Goal: Information Seeking & Learning: Learn about a topic

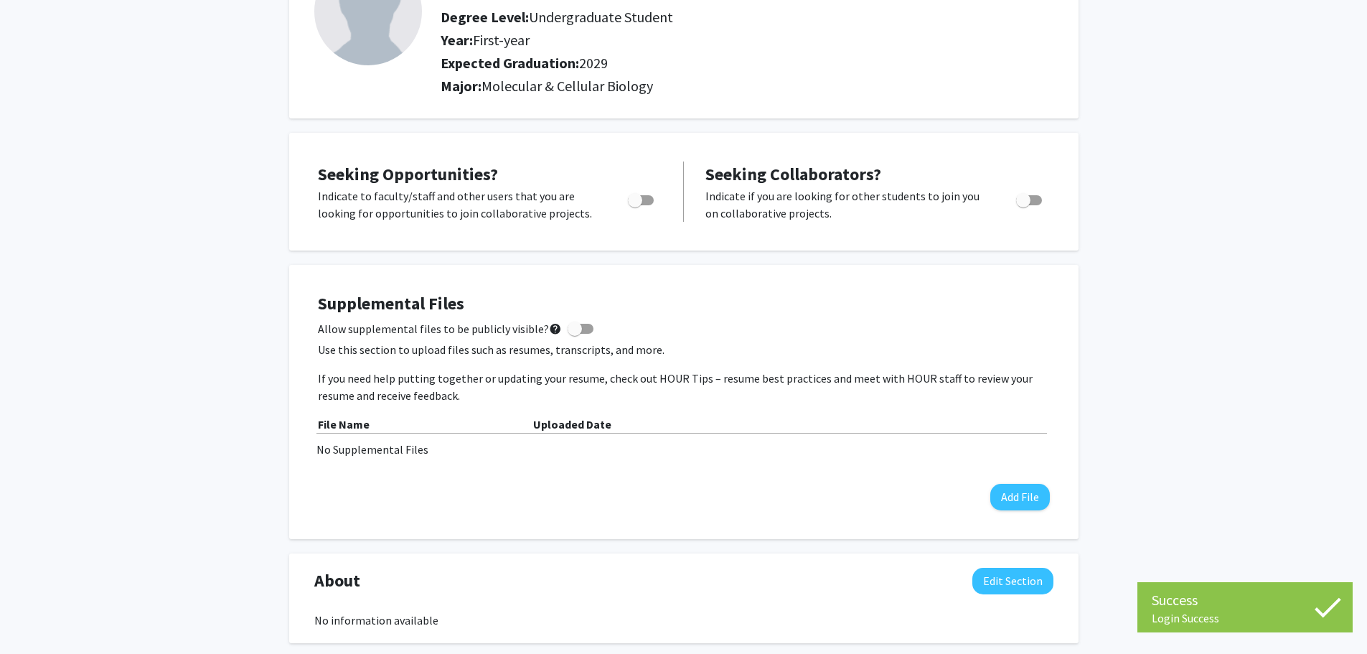
scroll to position [143, 0]
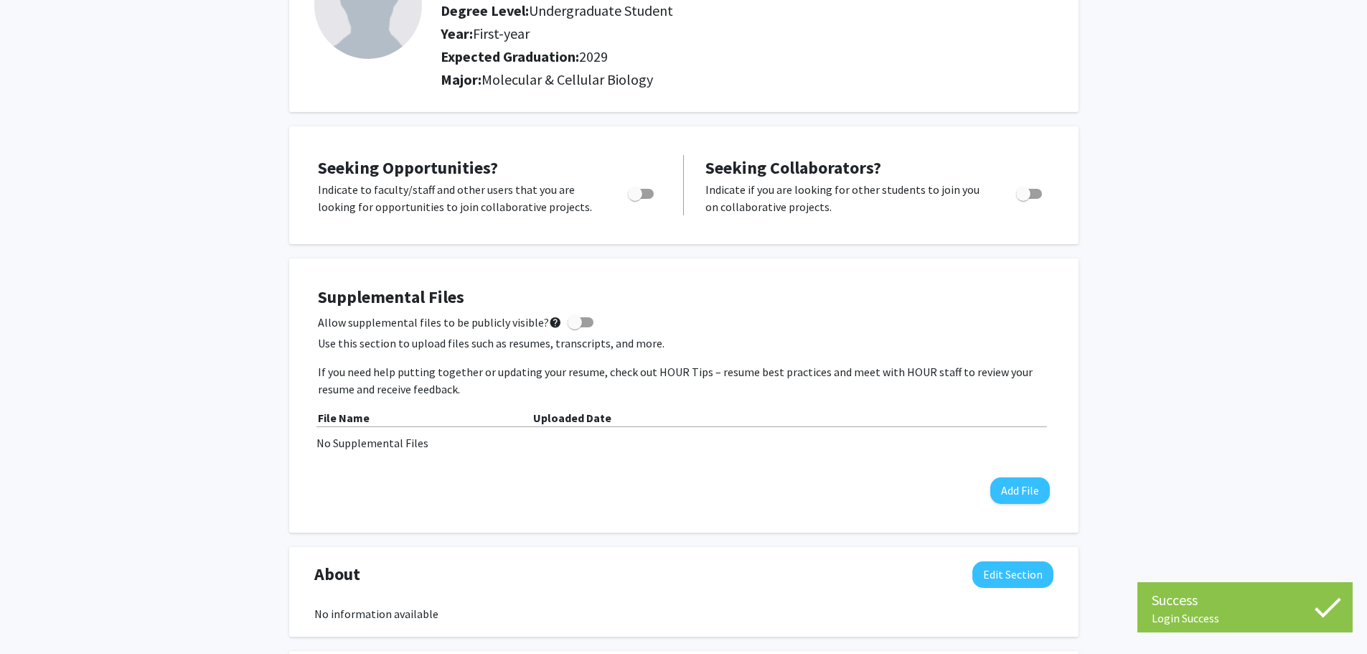
click at [641, 196] on span "Toggle" at bounding box center [635, 194] width 14 height 14
click at [635, 199] on input "Are you actively seeking opportunities?" at bounding box center [634, 199] width 1 height 1
checkbox input "true"
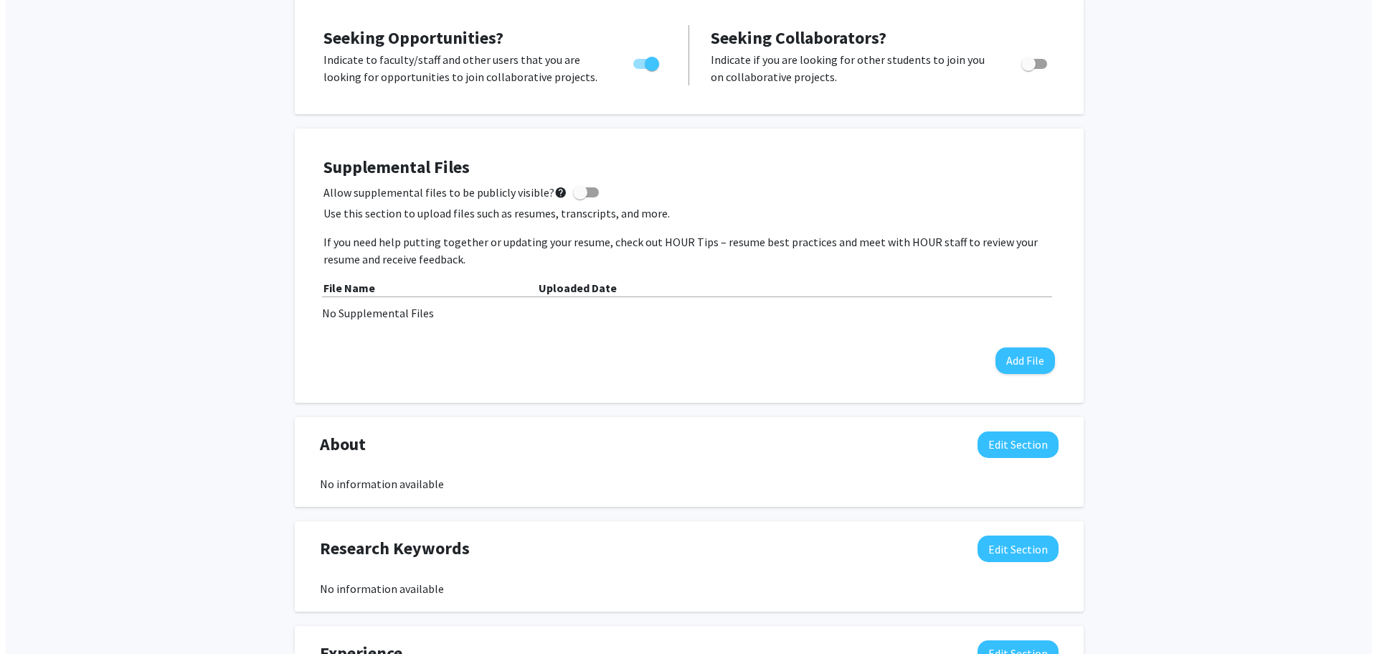
scroll to position [287, 0]
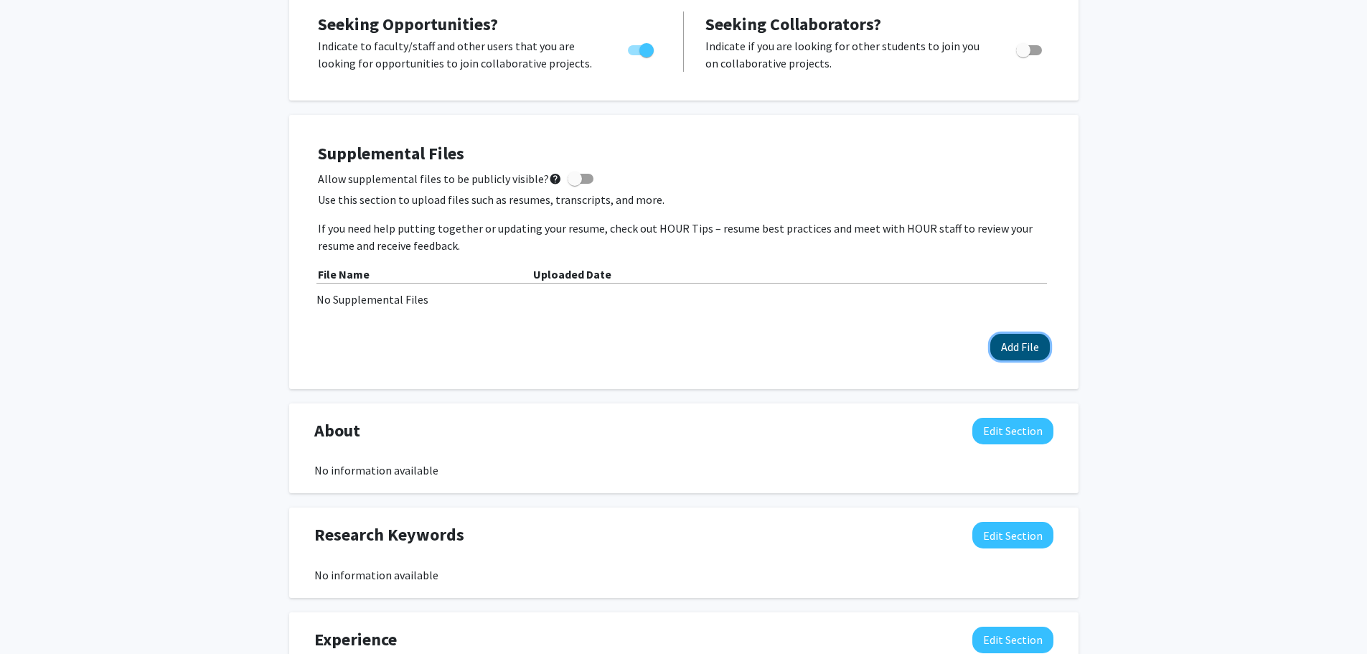
click at [1021, 347] on button "Add File" at bounding box center [1020, 347] width 60 height 27
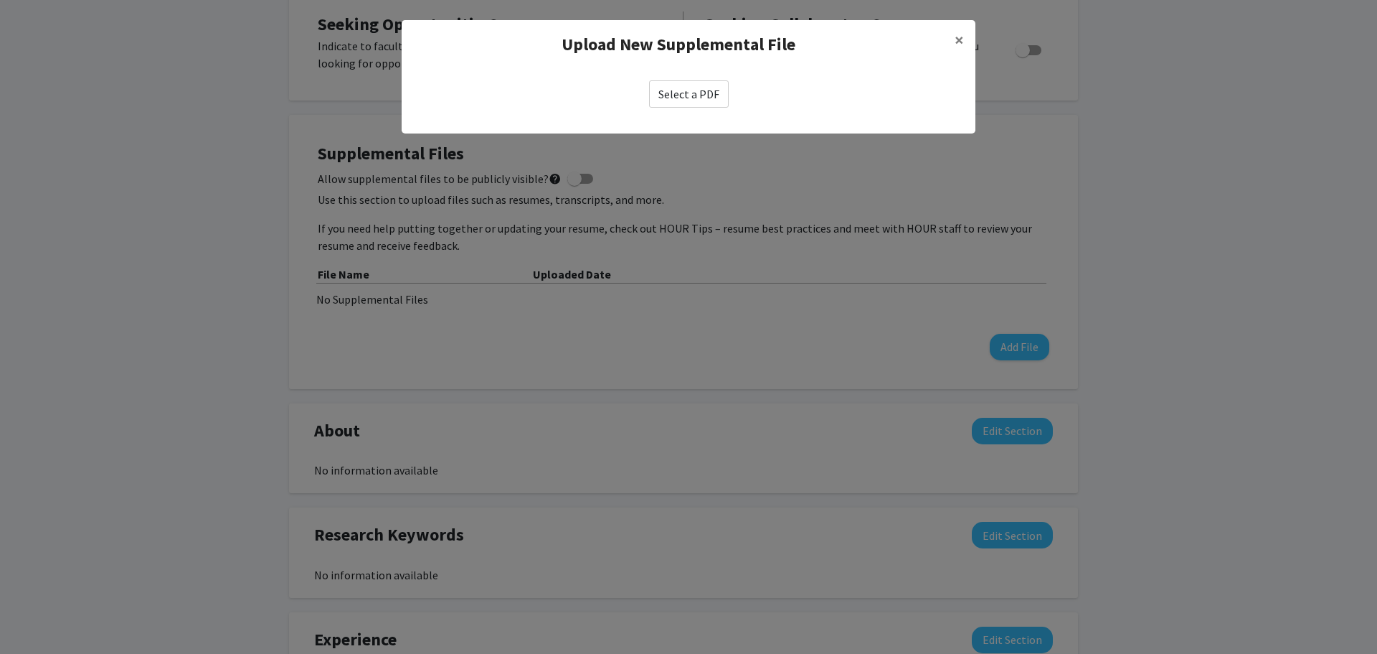
click at [703, 103] on label "Select a PDF" at bounding box center [689, 93] width 80 height 27
click at [0, 0] on input "Select a PDF" at bounding box center [0, 0] width 0 height 0
click at [722, 96] on label "Select a PDF" at bounding box center [689, 93] width 80 height 27
click at [0, 0] on input "Select a PDF" at bounding box center [0, 0] width 0 height 0
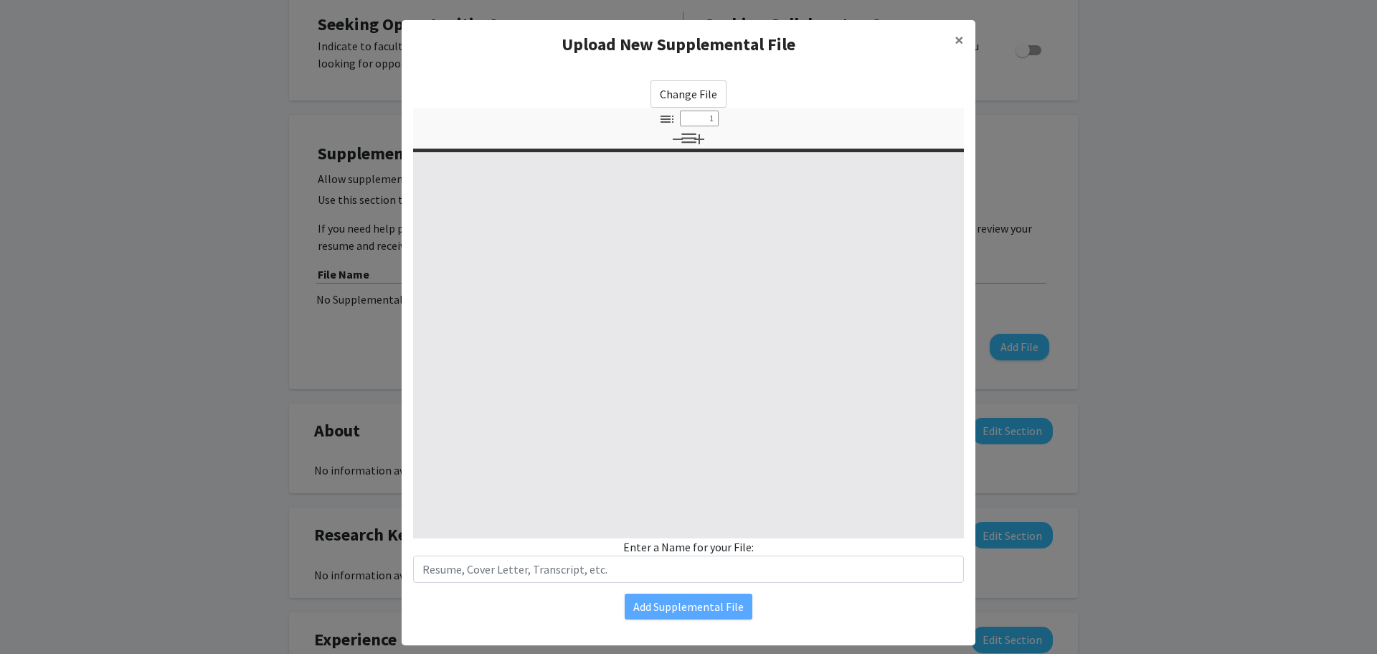
select select "custom"
type input "0"
select select "custom"
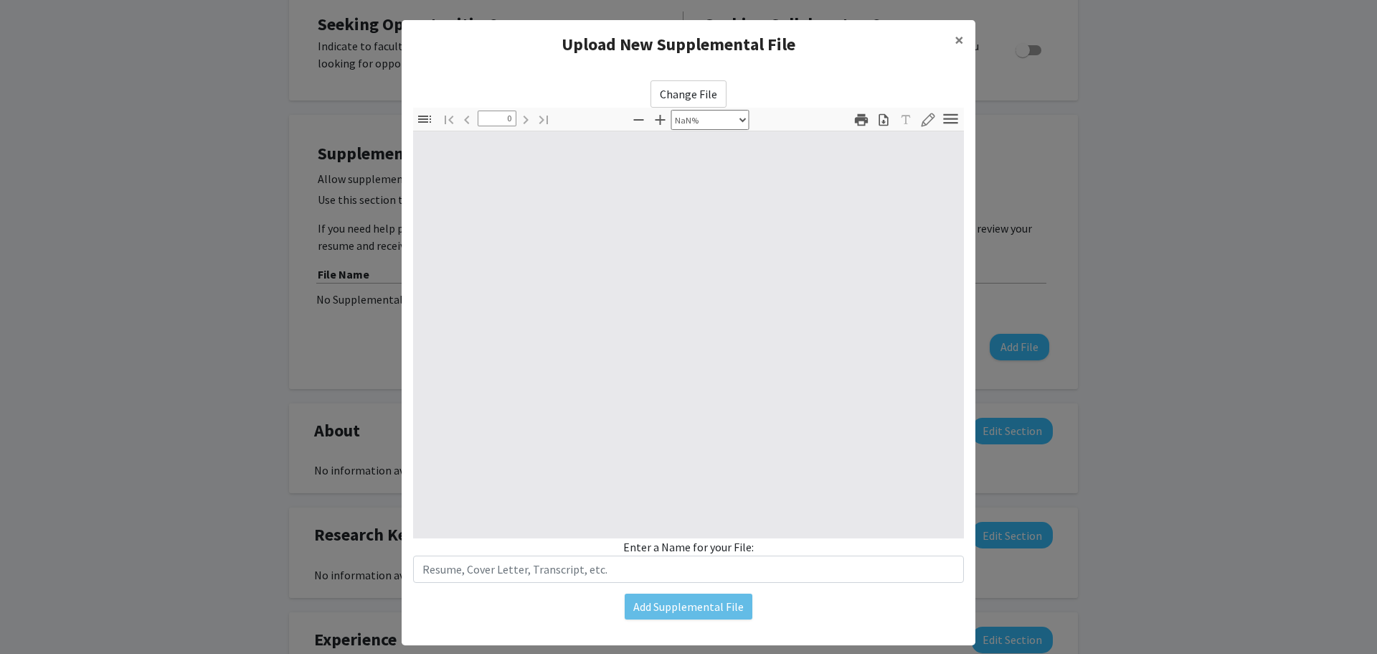
type input "1"
select select "auto"
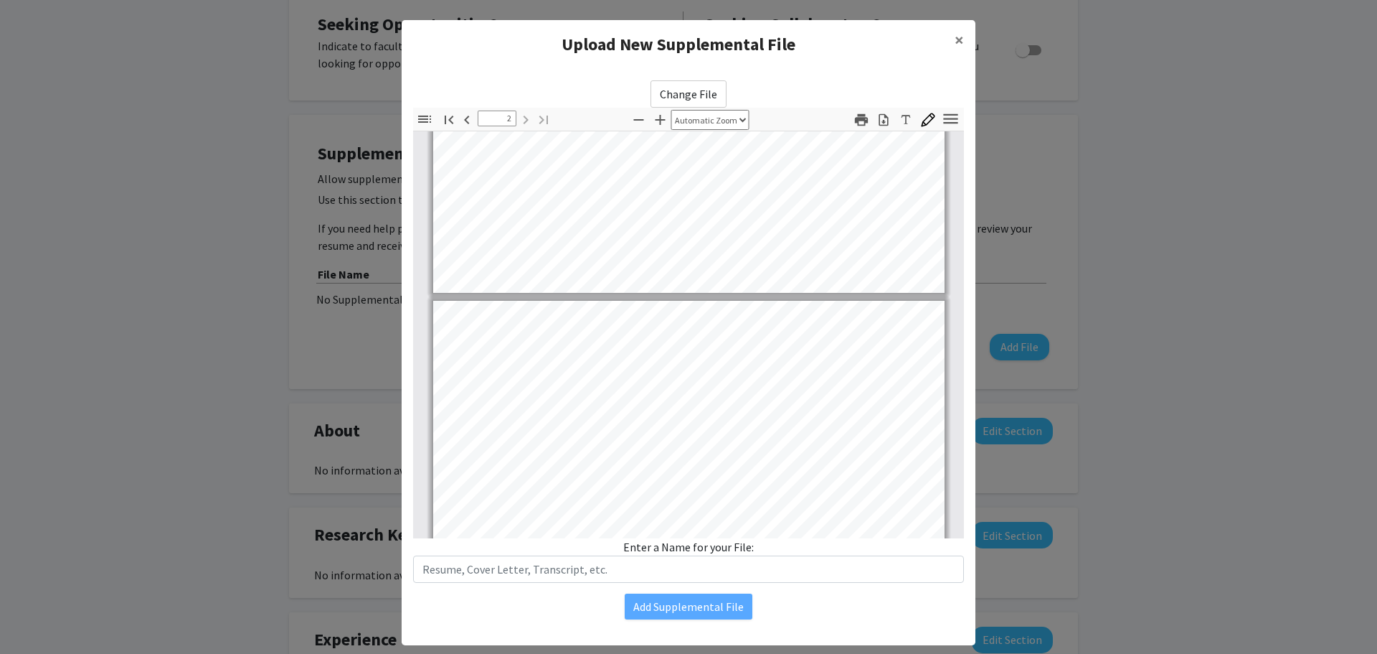
type input "1"
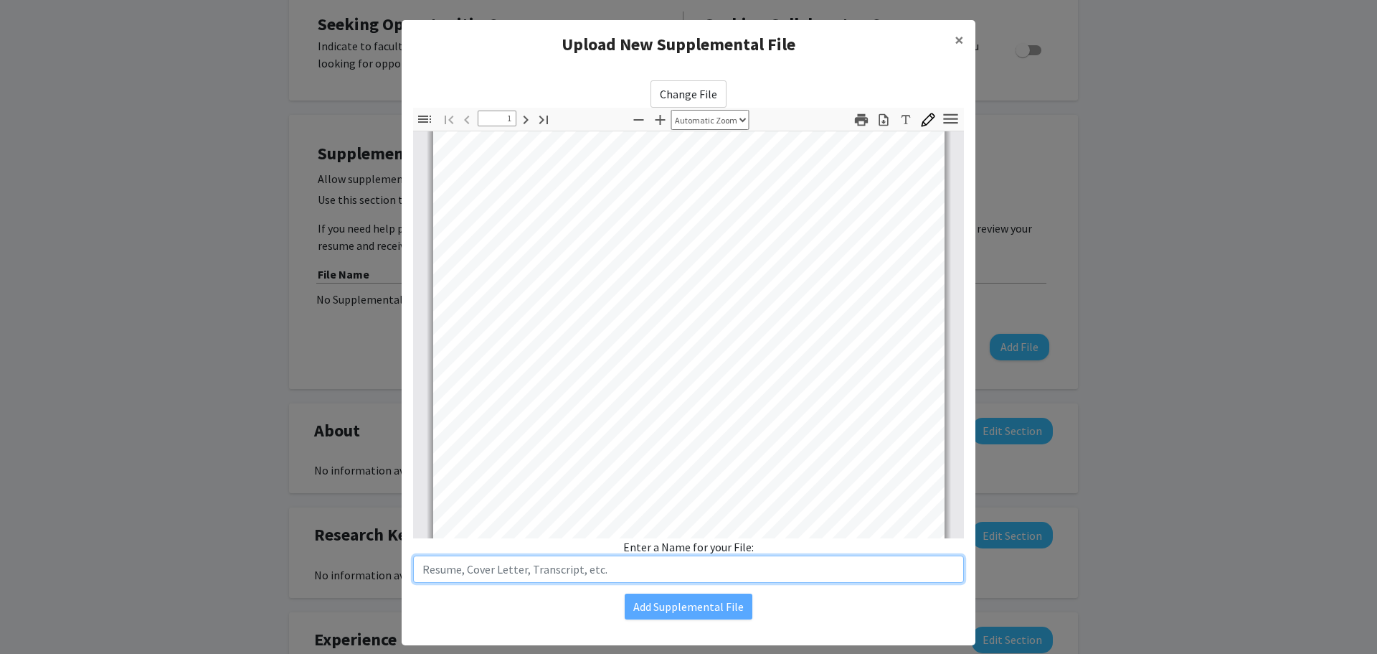
click at [684, 565] on input "text" at bounding box center [688, 568] width 551 height 27
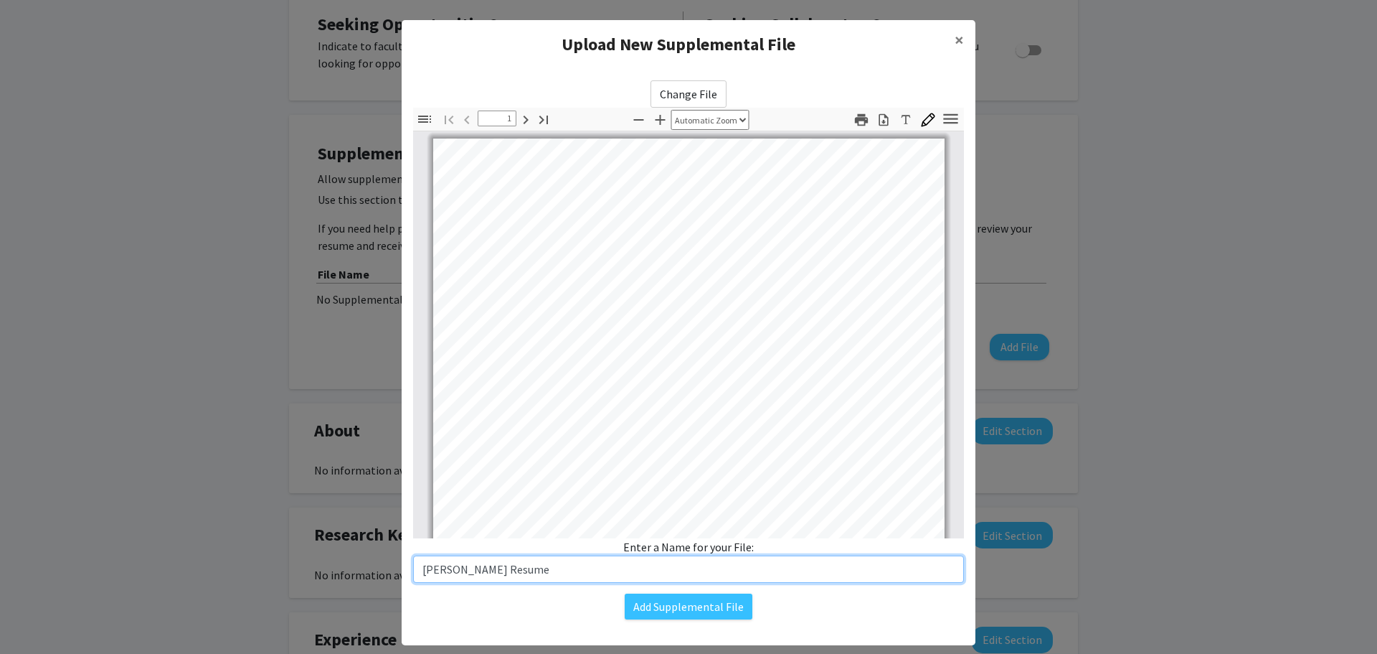
click at [481, 566] on input "Joshua Hsi Resume" at bounding box center [688, 568] width 551 height 27
click at [419, 570] on input "Joshua Hsi" at bounding box center [688, 568] width 551 height 27
paste input "Resume"
type input "Resume - Joshua B. Hsi"
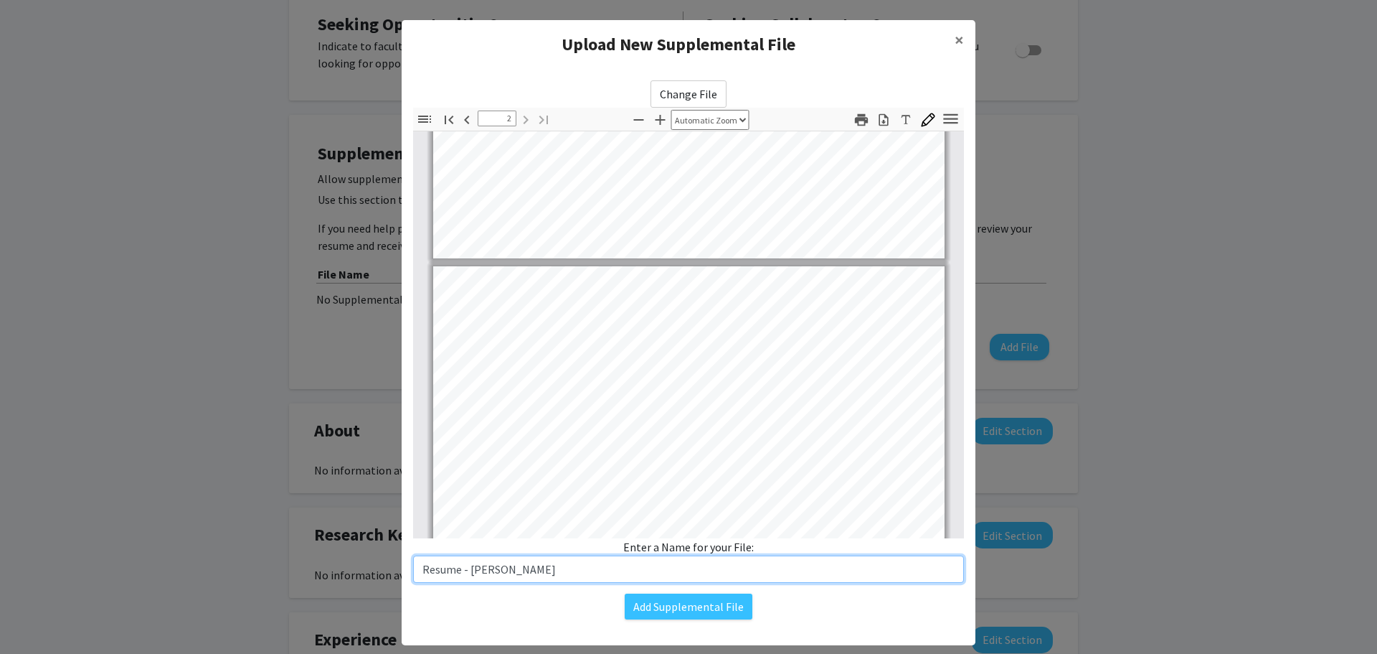
type input "1"
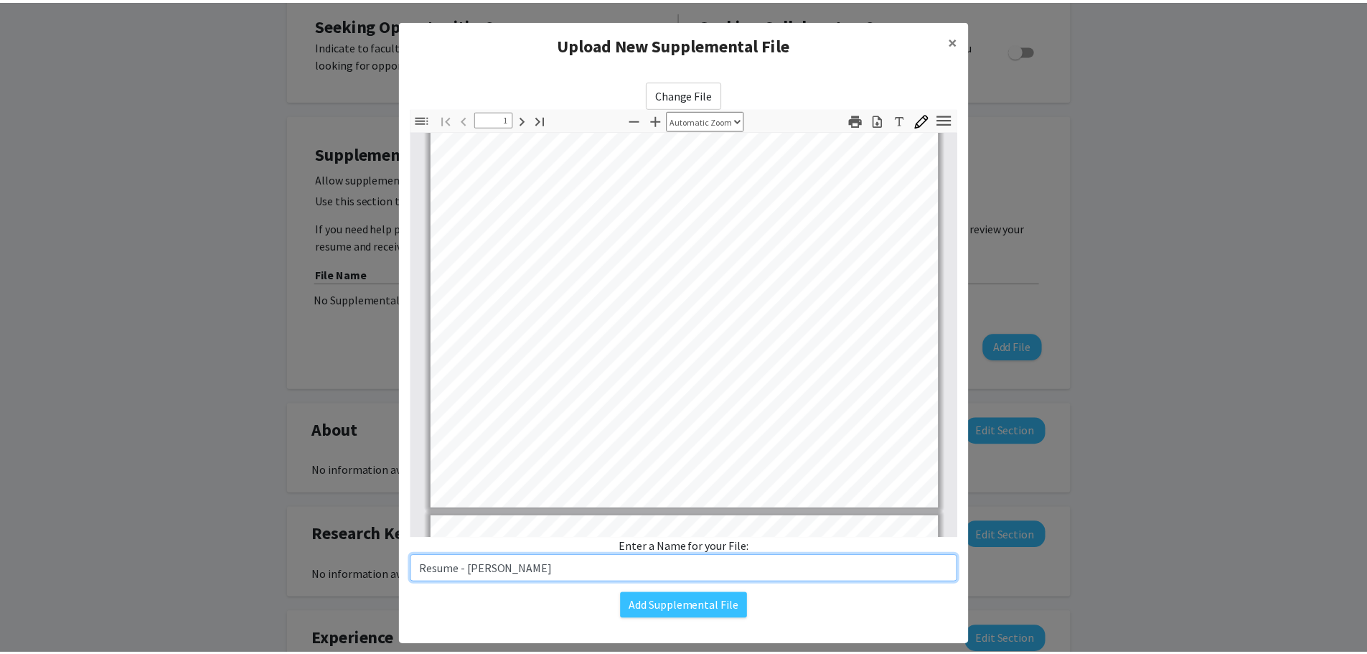
scroll to position [77, 0]
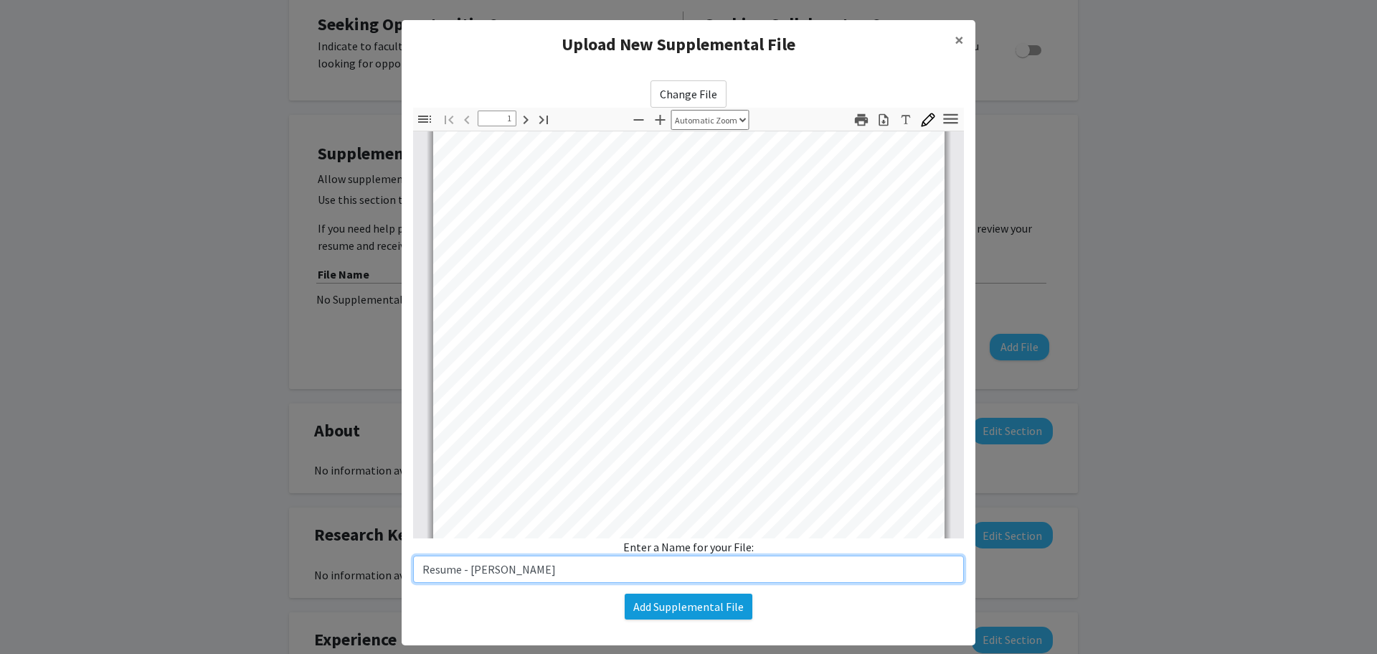
type input "Resume - Joshua B. Hsi"
click at [720, 609] on button "Add Supplemental File" at bounding box center [689, 606] width 128 height 26
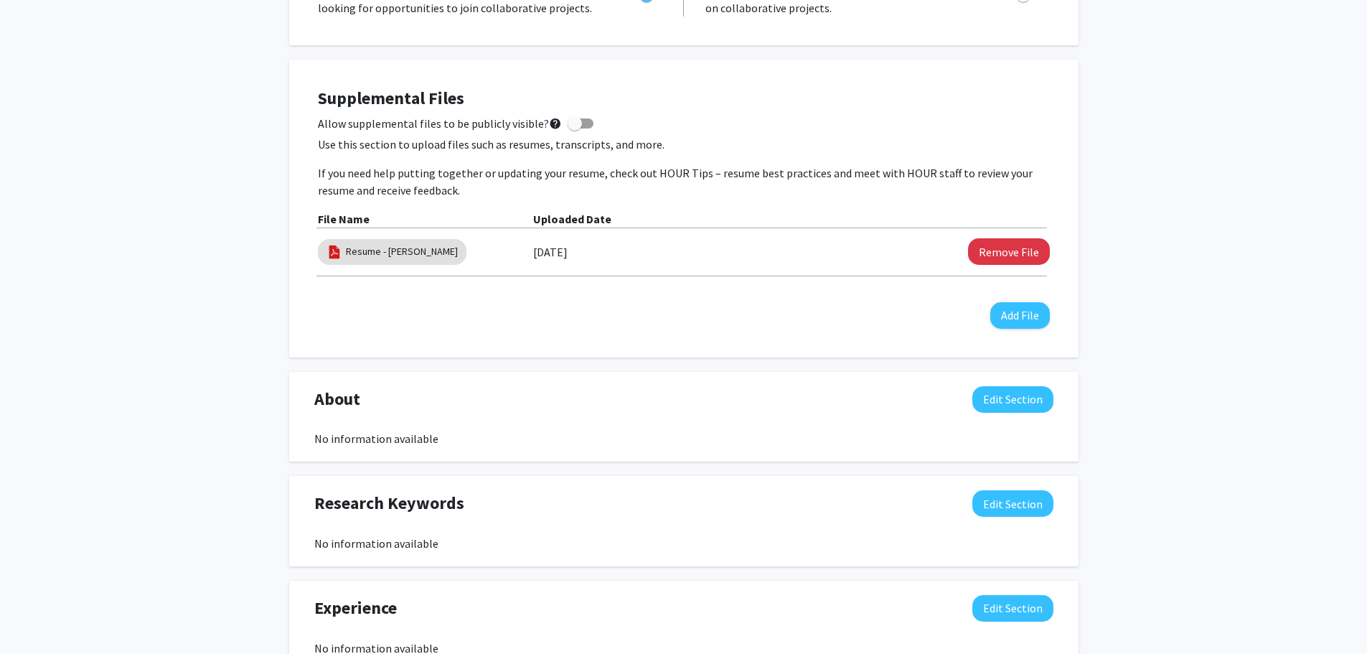
scroll to position [574, 0]
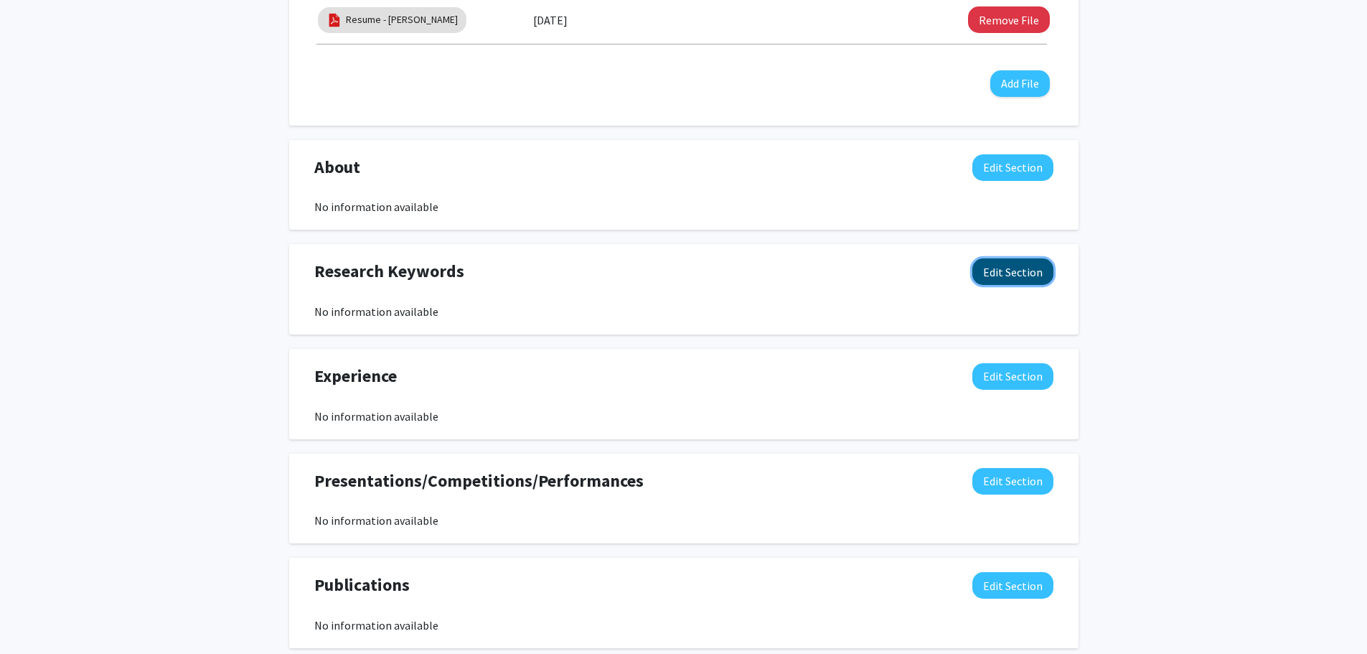
click at [1017, 268] on button "Edit Section" at bounding box center [1012, 271] width 81 height 27
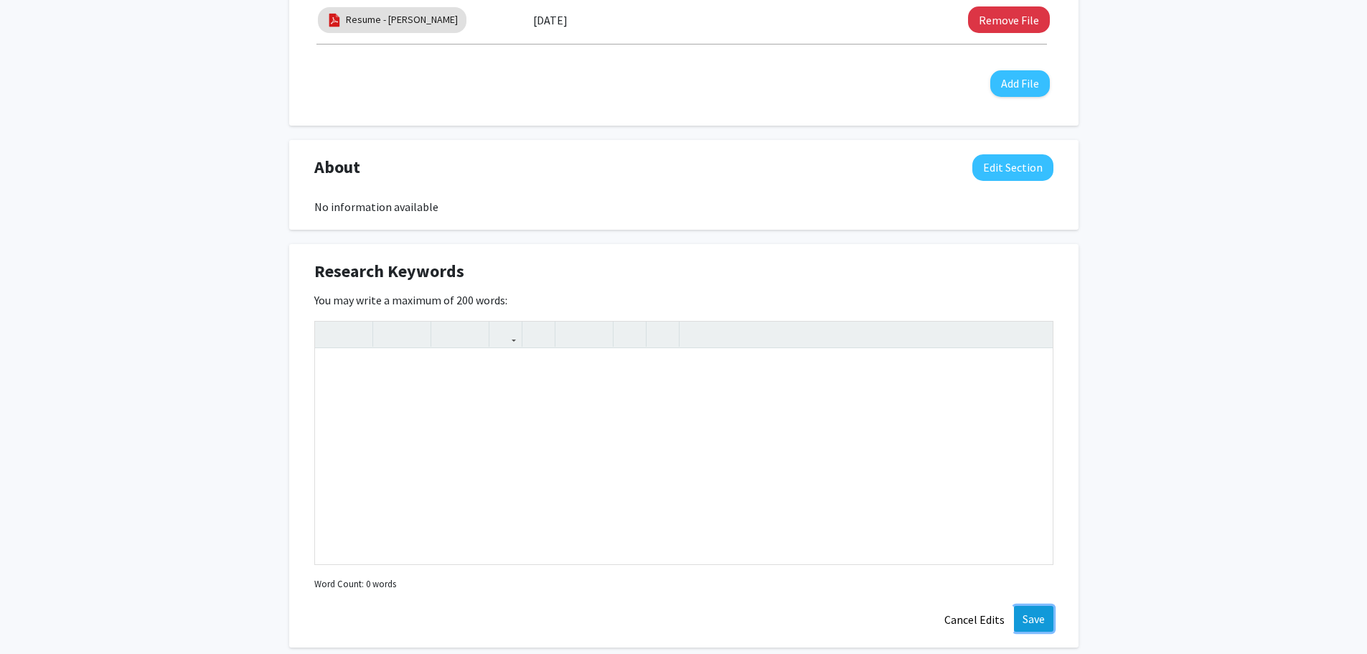
click at [1029, 612] on button "Save" at bounding box center [1033, 618] width 39 height 26
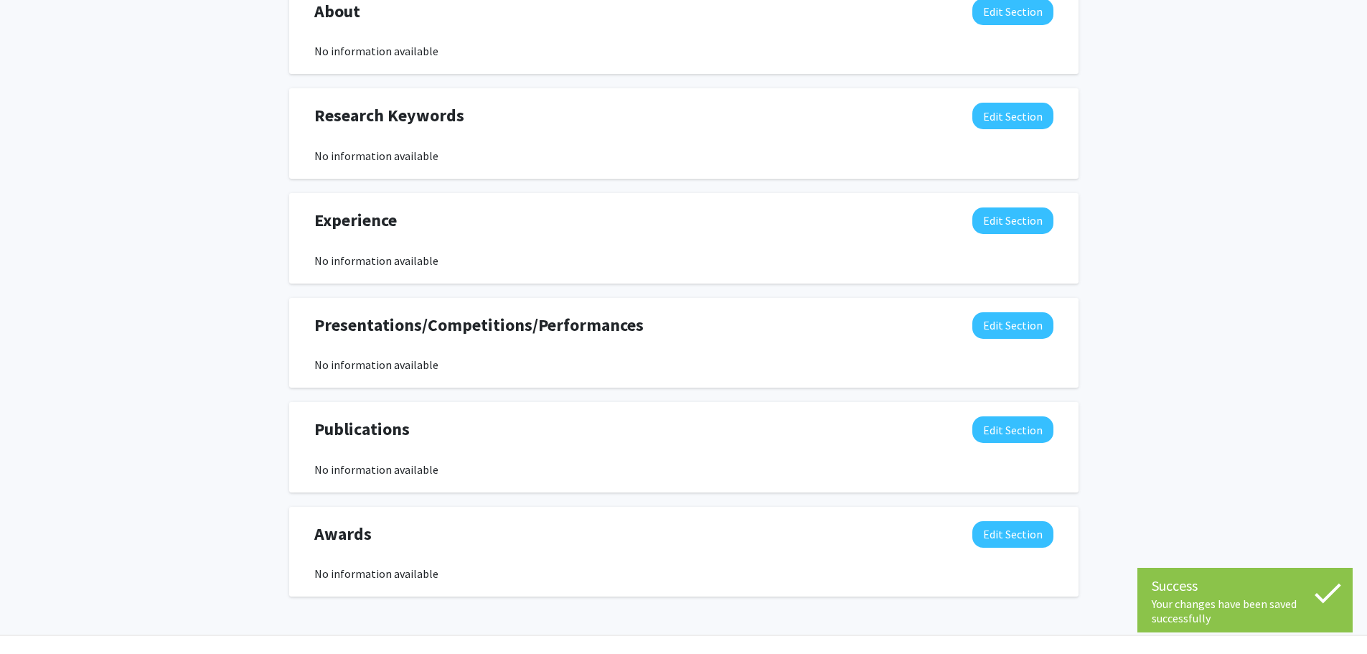
scroll to position [762, 0]
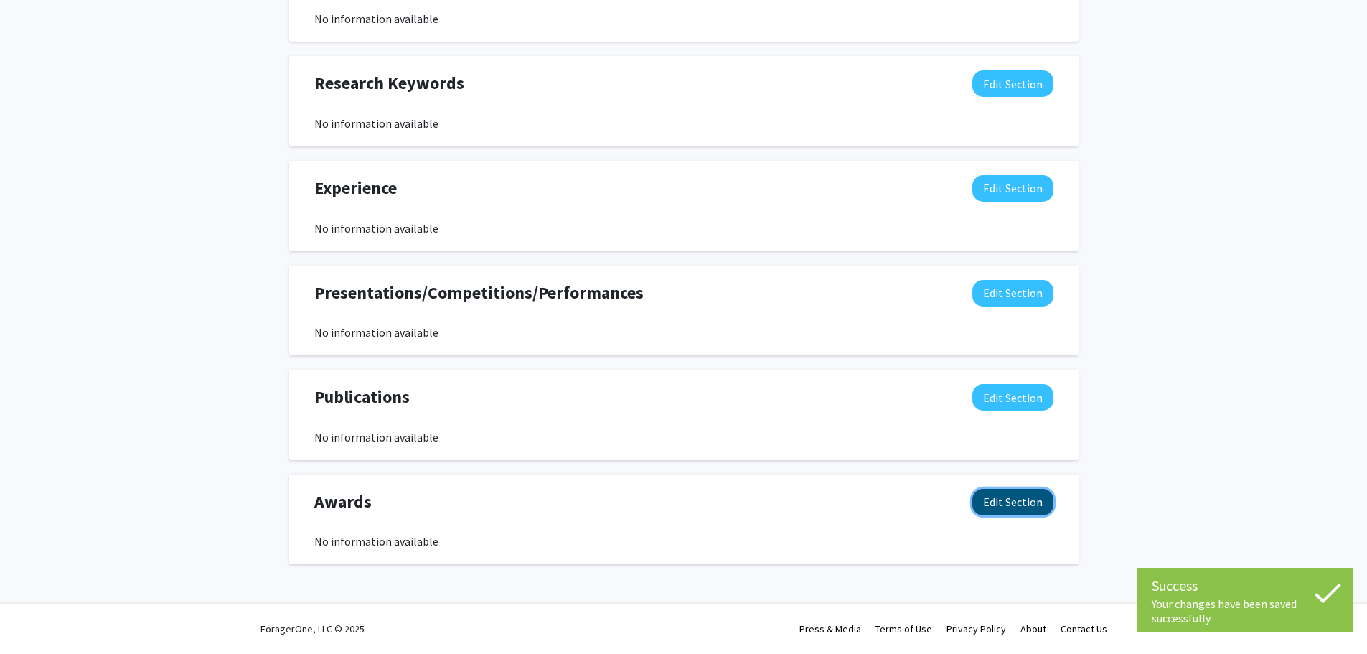
click at [985, 506] on button "Edit Section" at bounding box center [1012, 502] width 81 height 27
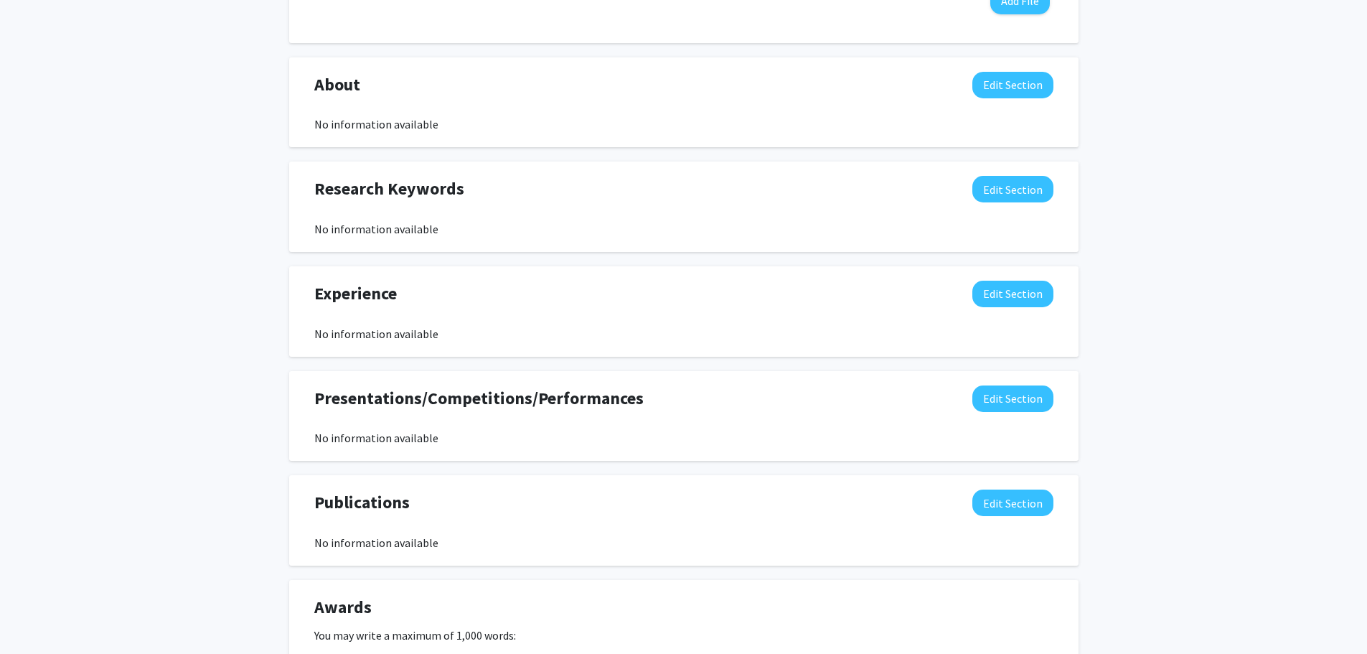
scroll to position [644, 0]
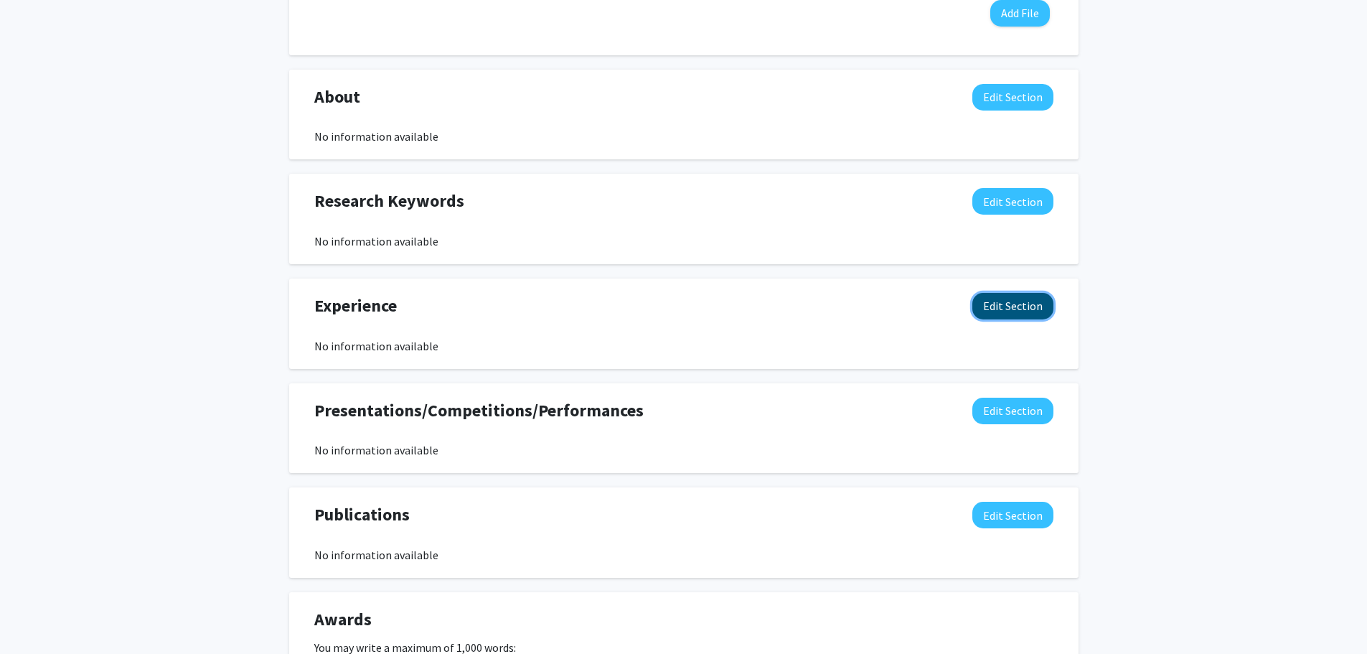
click at [998, 294] on button "Edit Section" at bounding box center [1012, 306] width 81 height 27
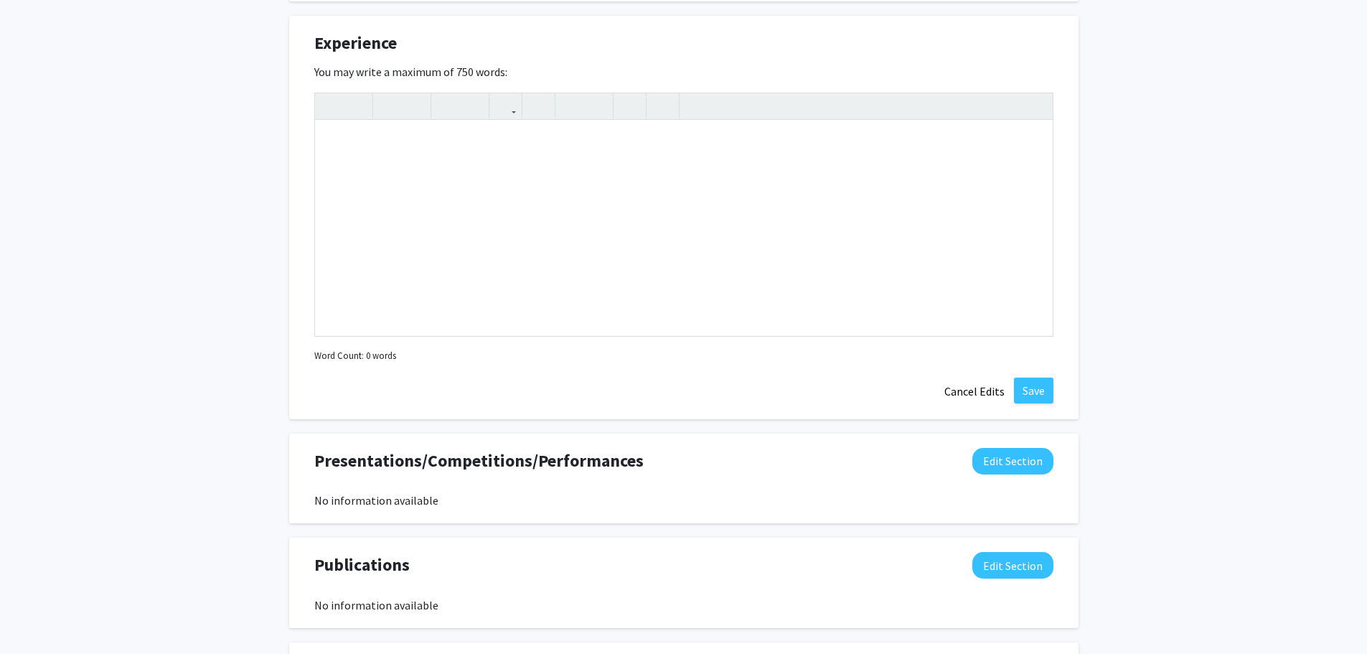
scroll to position [931, 0]
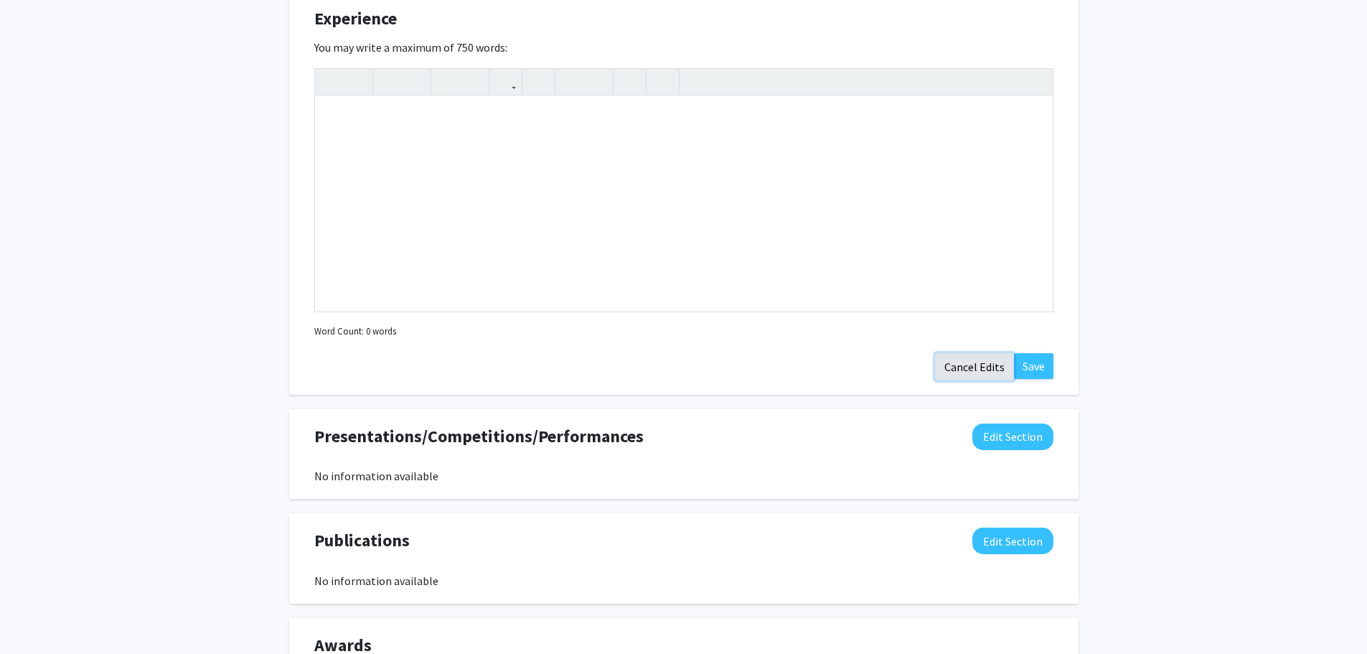
click at [961, 362] on button "Cancel Edits" at bounding box center [974, 366] width 79 height 27
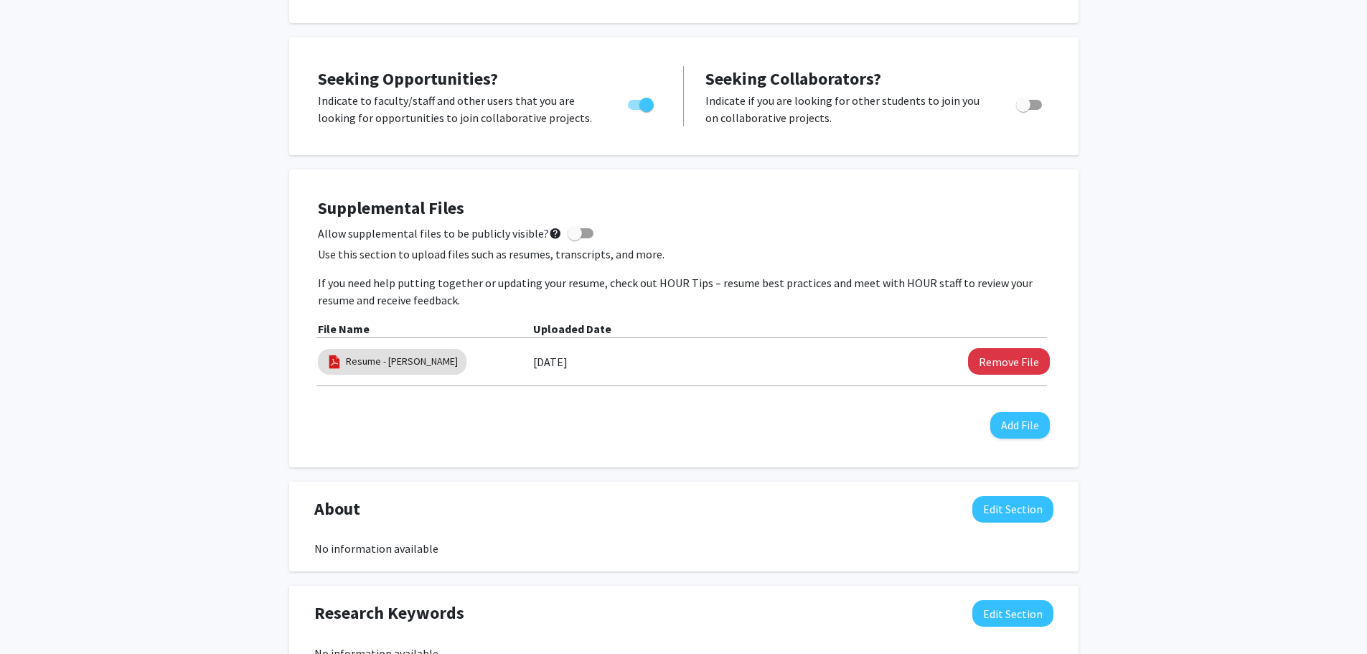
scroll to position [0, 0]
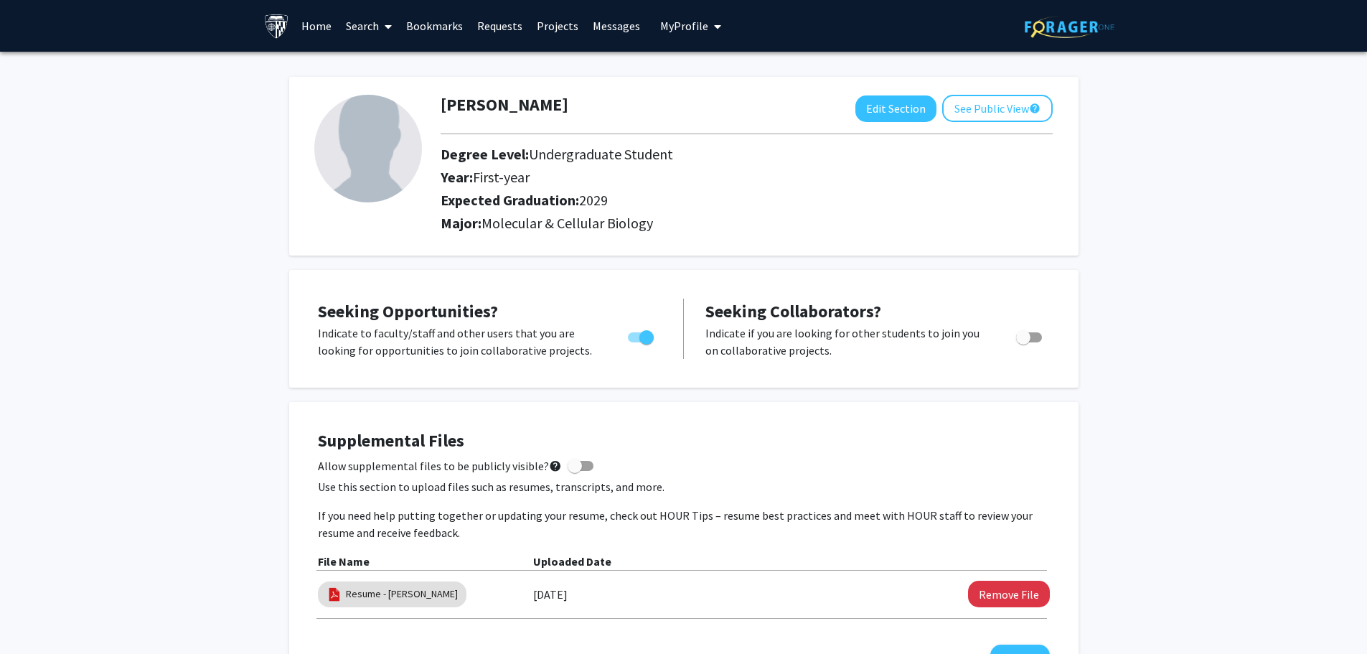
drag, startPoint x: 371, startPoint y: 29, endPoint x: 369, endPoint y: 37, distance: 7.5
click at [371, 29] on link "Search" at bounding box center [369, 26] width 60 height 50
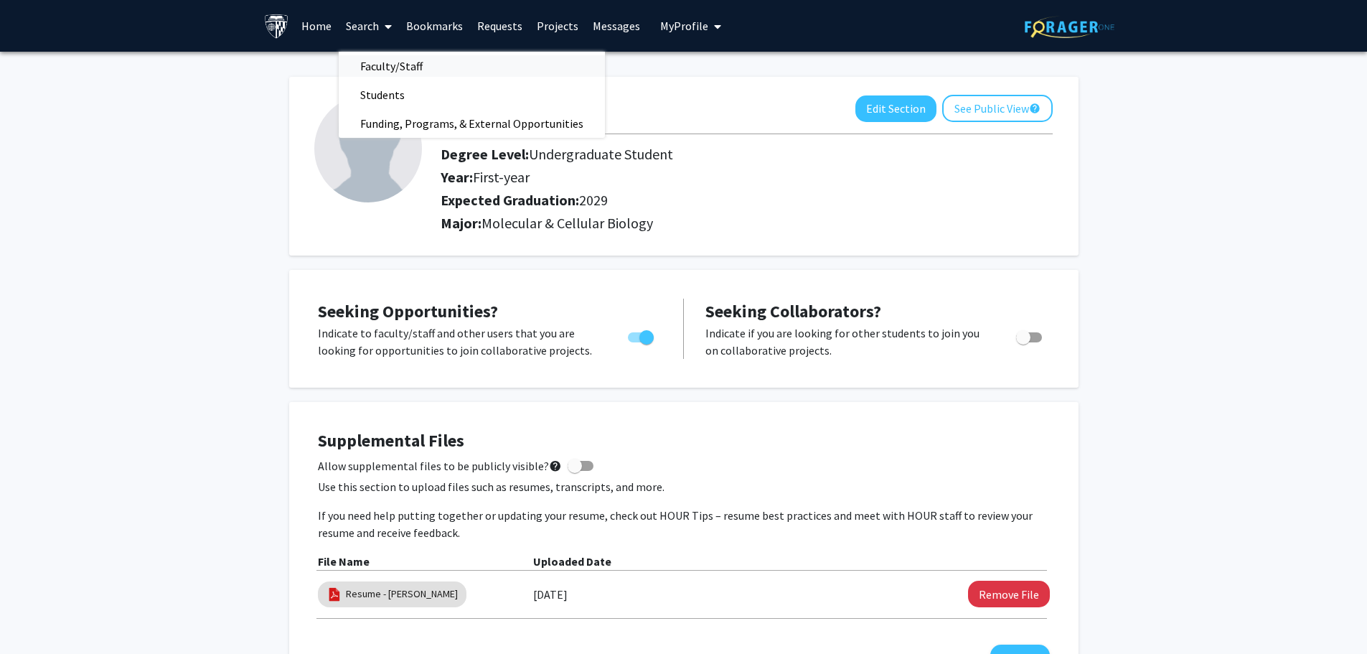
click at [408, 62] on span "Faculty/Staff" at bounding box center [391, 66] width 105 height 29
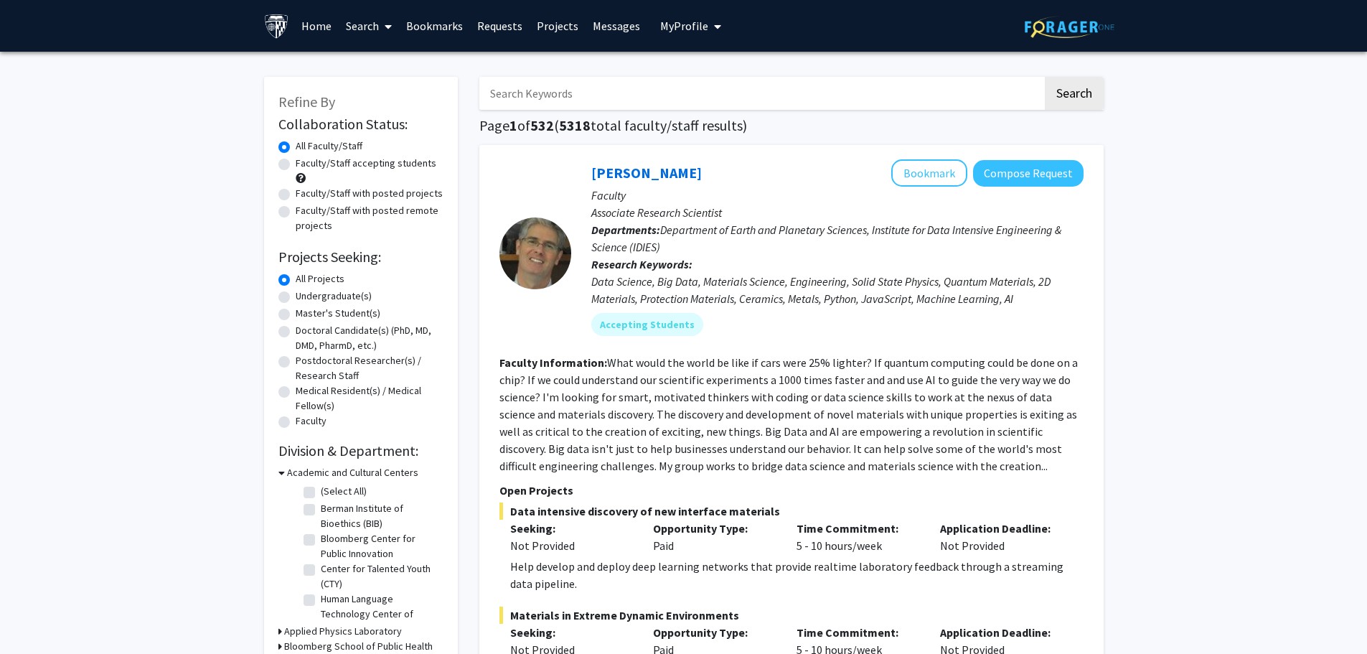
click at [603, 96] on input "Search Keywords" at bounding box center [760, 93] width 563 height 33
click at [1045, 77] on button "Search" at bounding box center [1074, 93] width 59 height 33
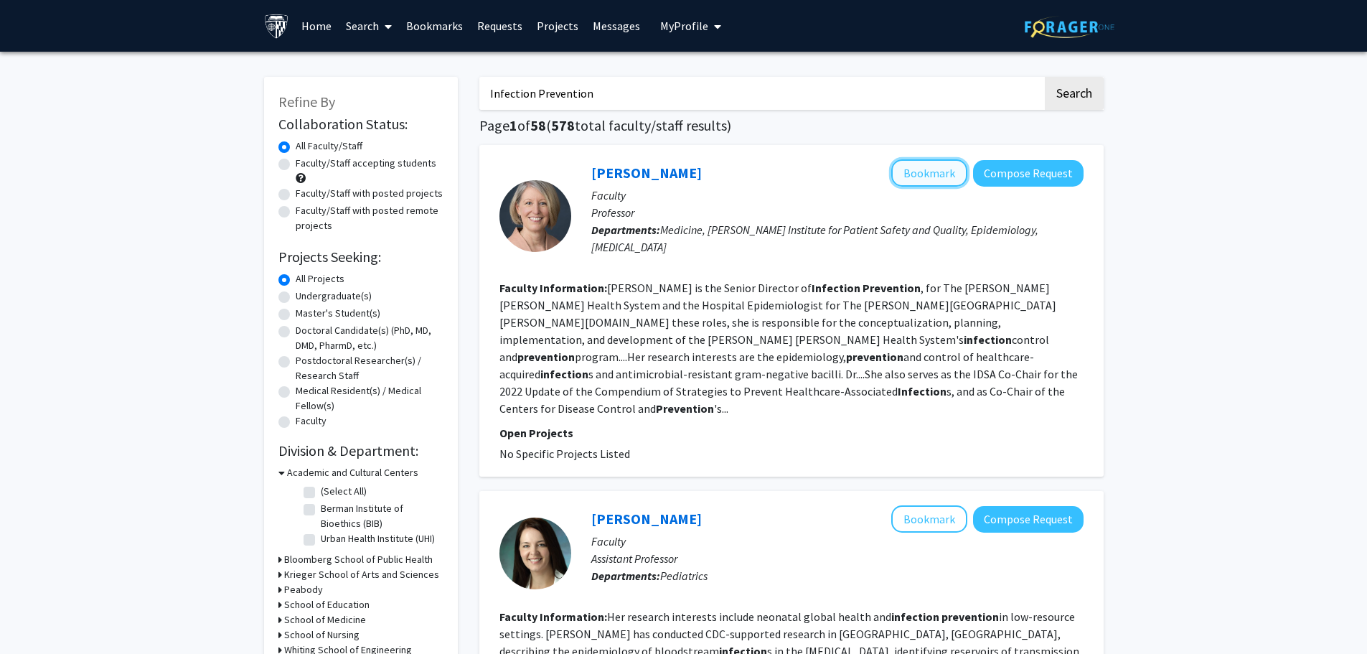
click at [921, 170] on button "Bookmark" at bounding box center [929, 172] width 76 height 27
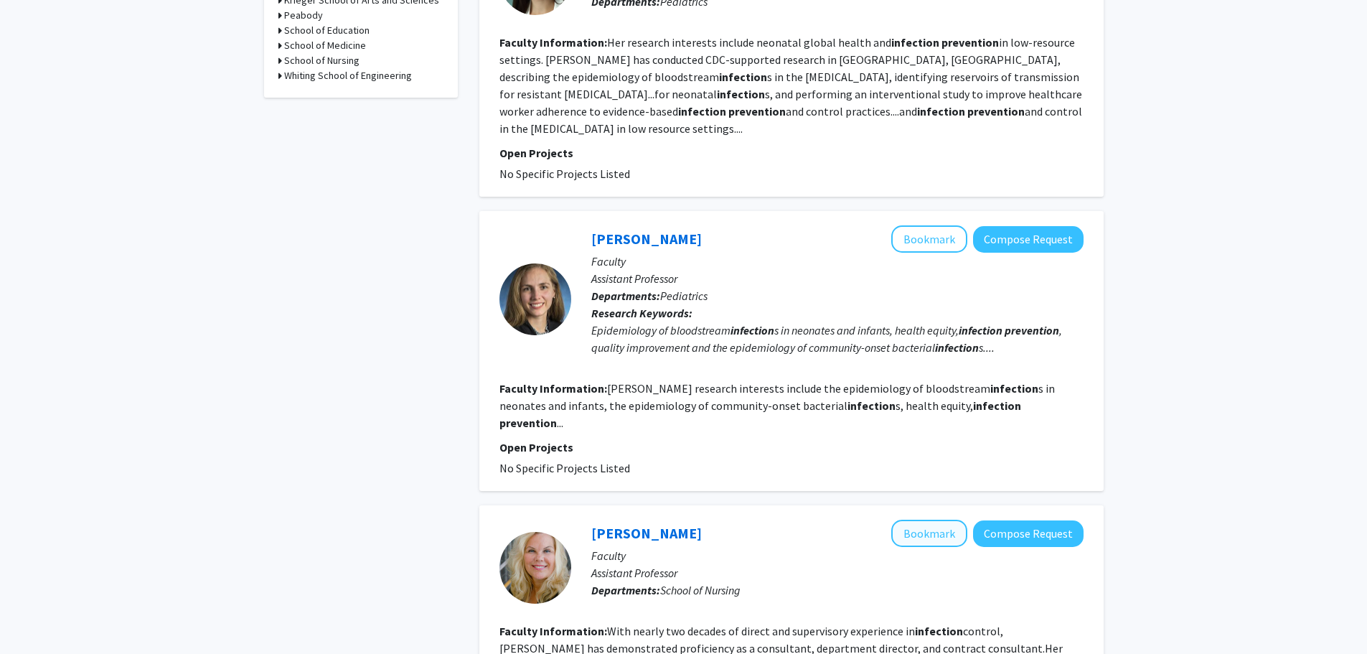
scroll to position [717, 0]
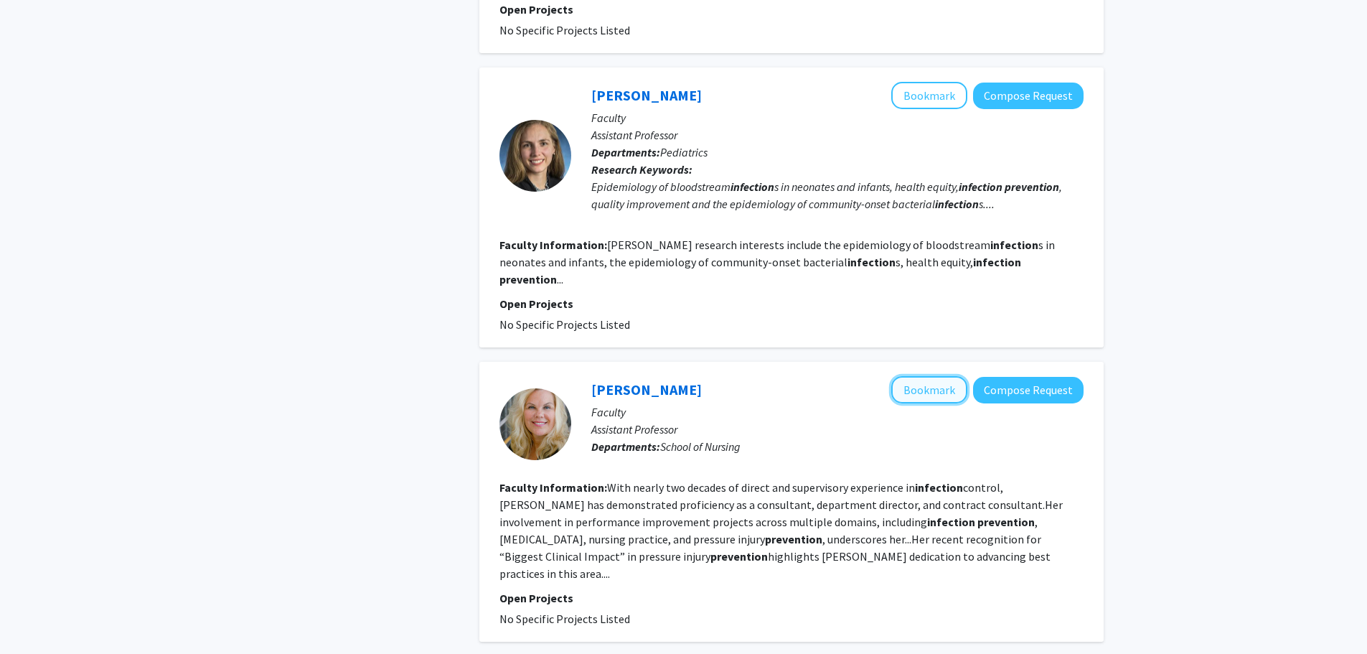
click at [917, 376] on button "Bookmark" at bounding box center [929, 389] width 76 height 27
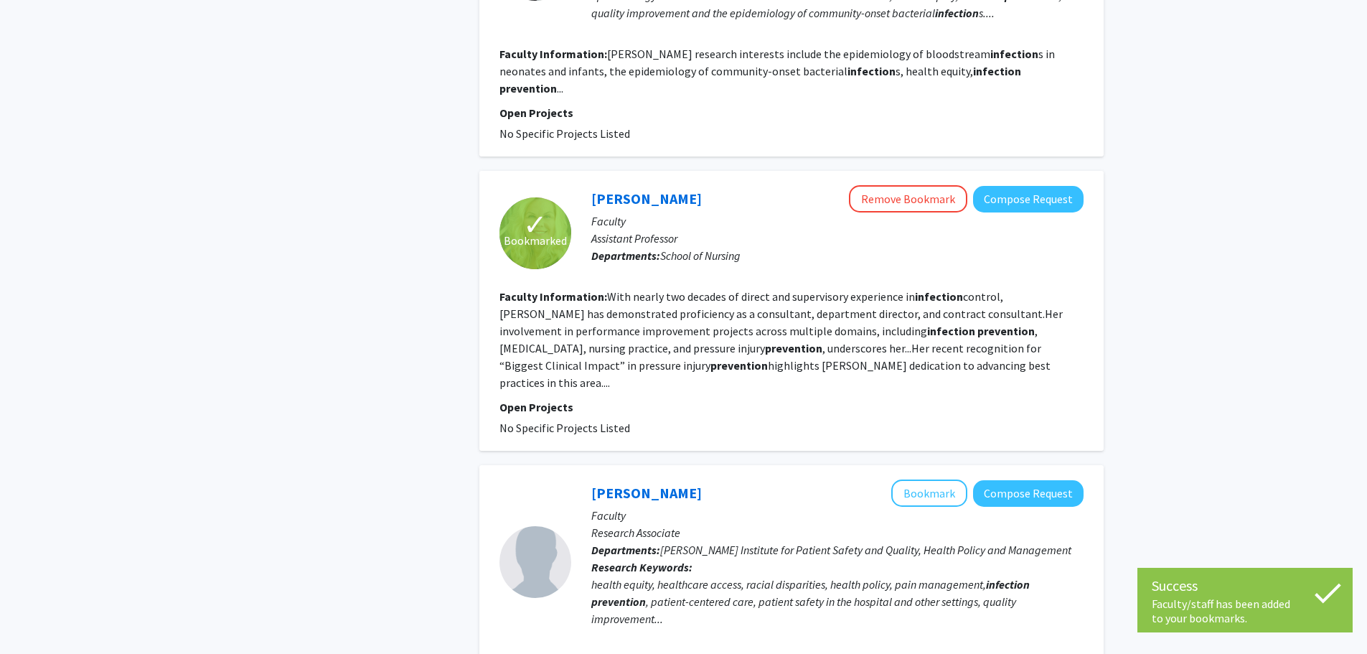
scroll to position [1004, 0]
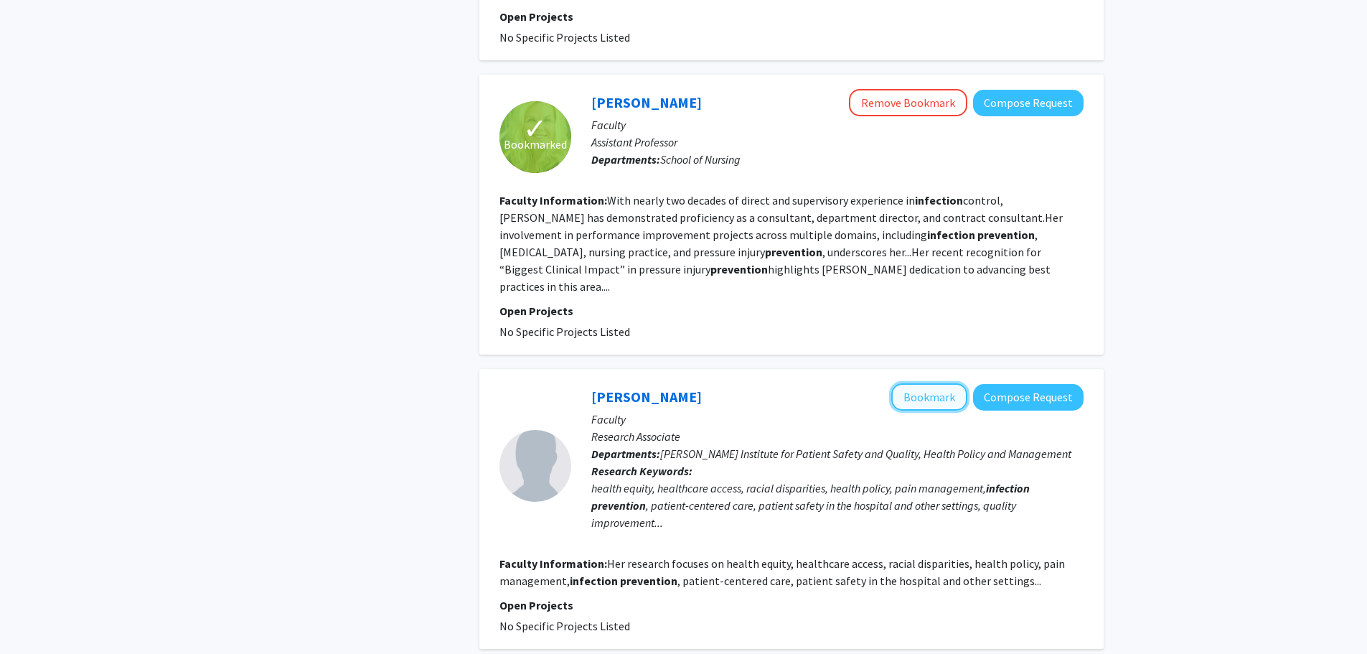
click at [911, 383] on button "Bookmark" at bounding box center [929, 396] width 76 height 27
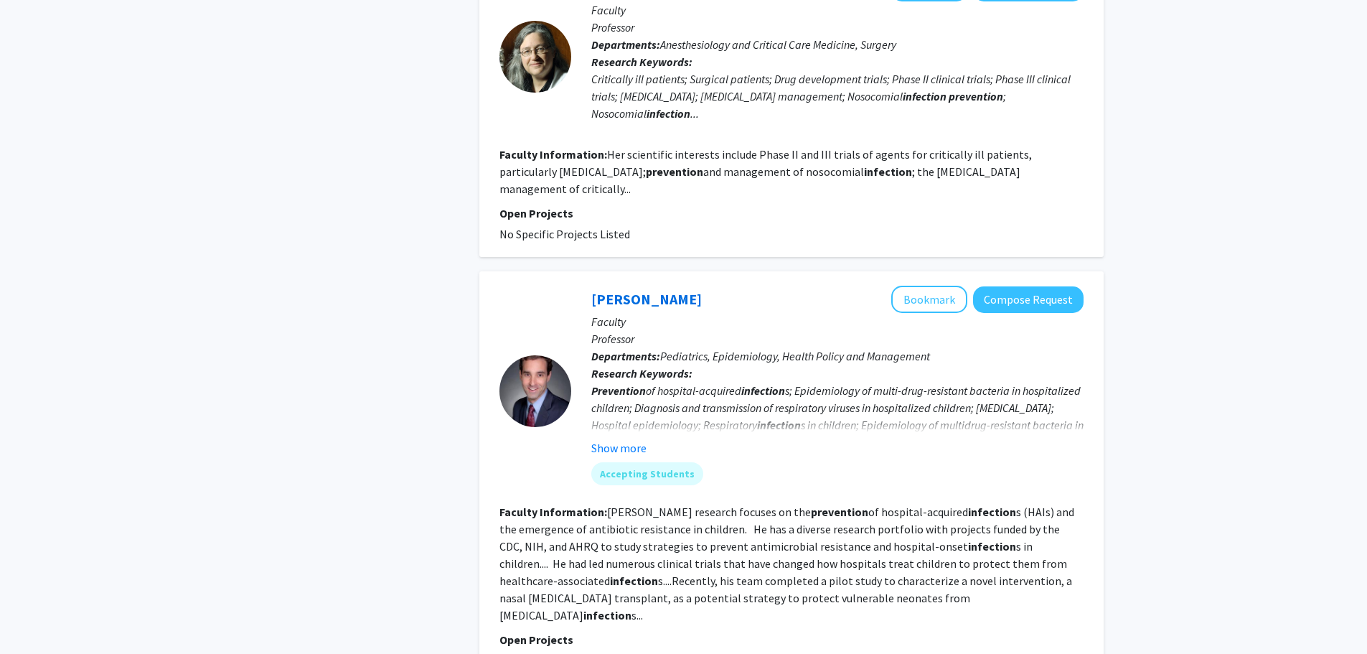
scroll to position [1722, 0]
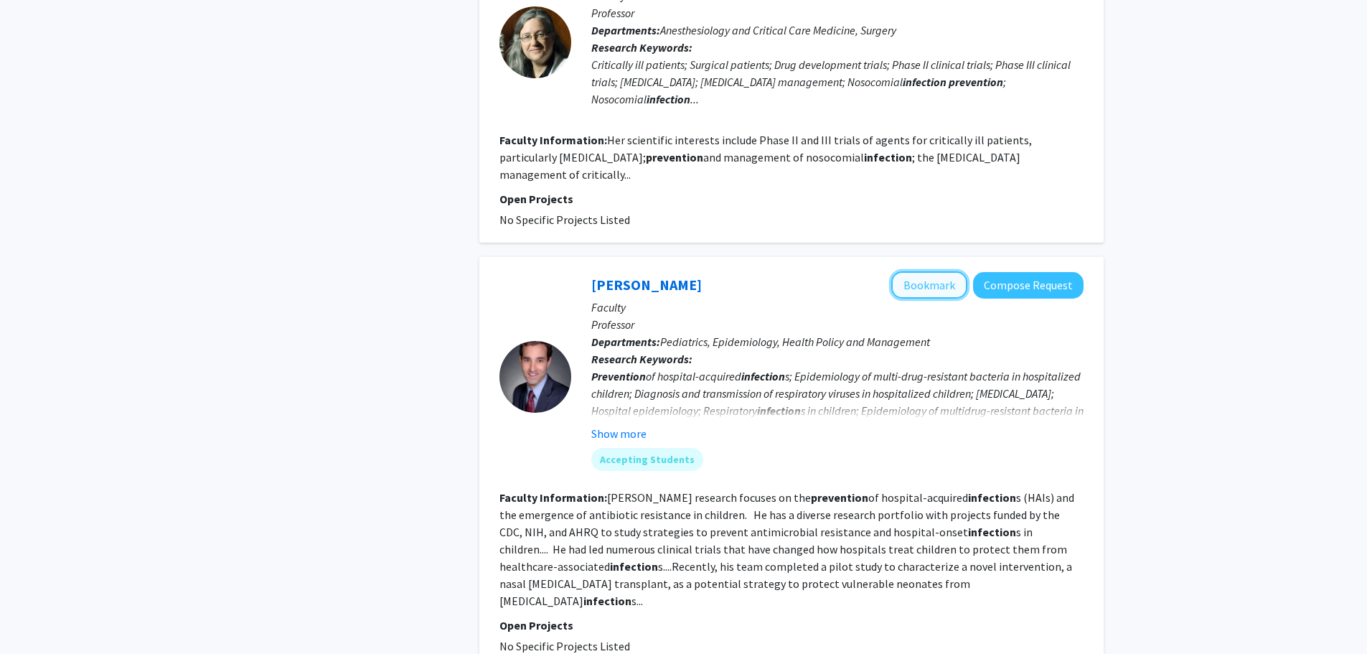
click at [911, 271] on button "Bookmark" at bounding box center [929, 284] width 76 height 27
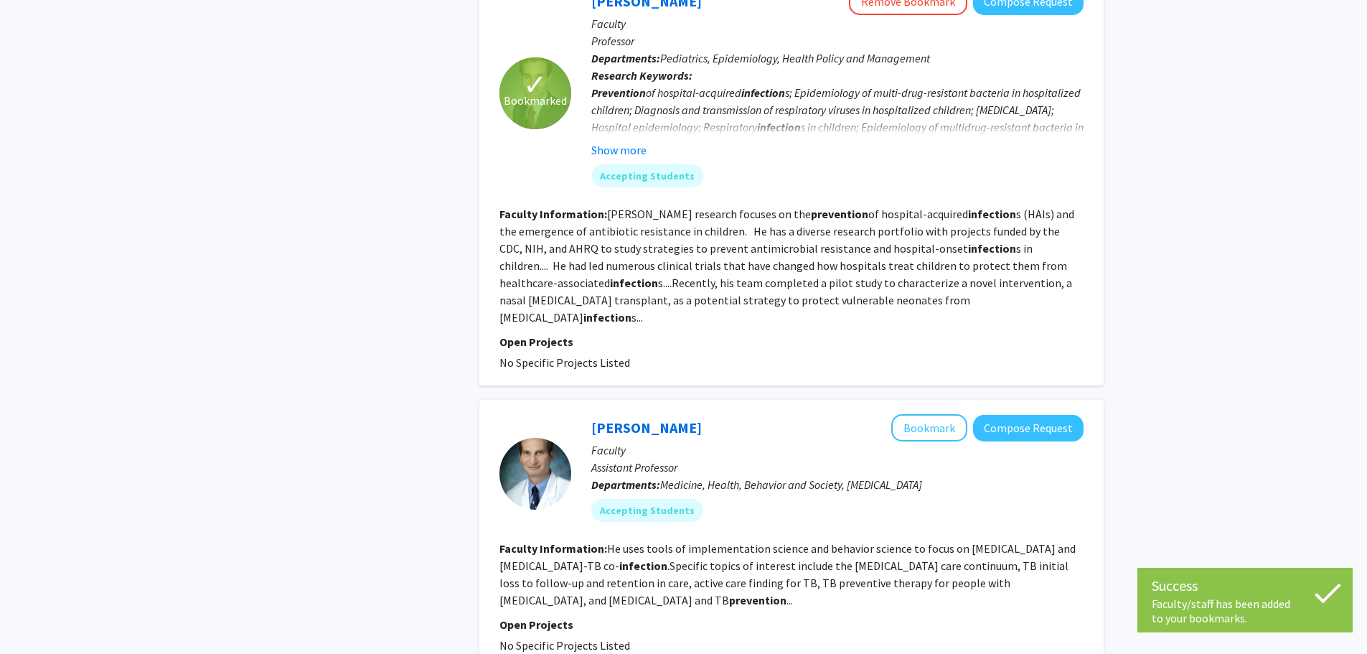
scroll to position [2009, 0]
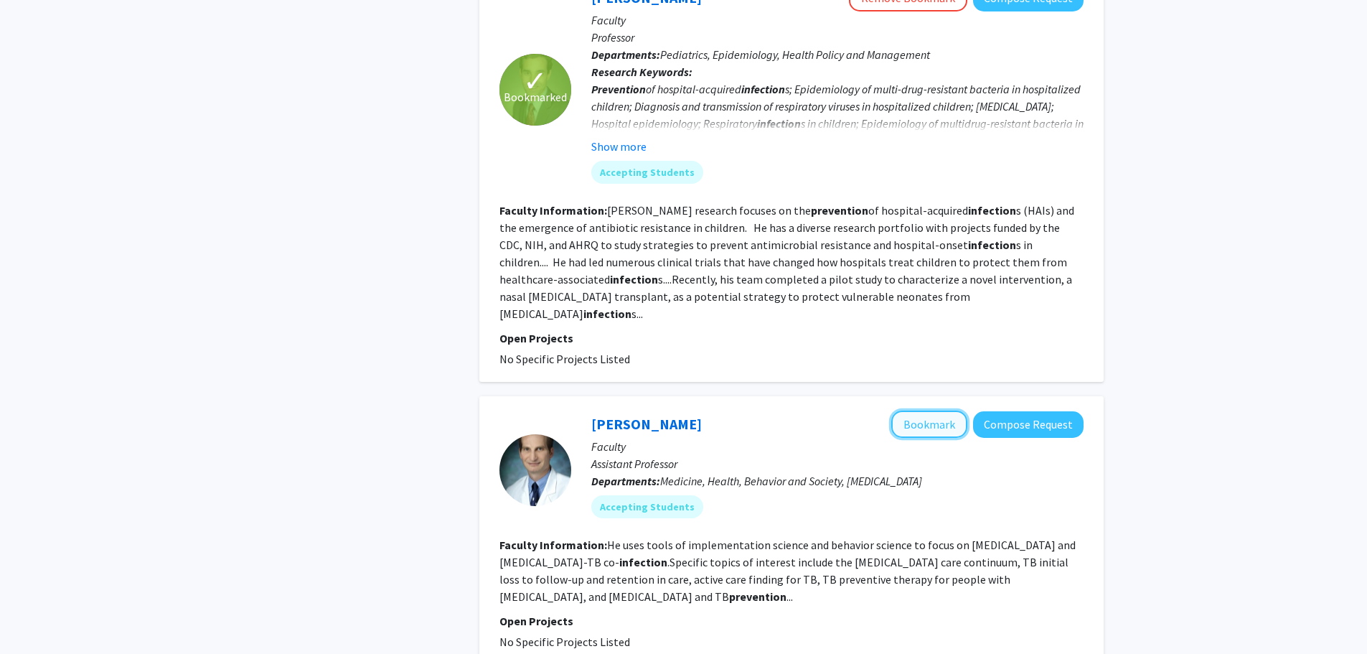
click at [930, 410] on button "Bookmark" at bounding box center [929, 423] width 76 height 27
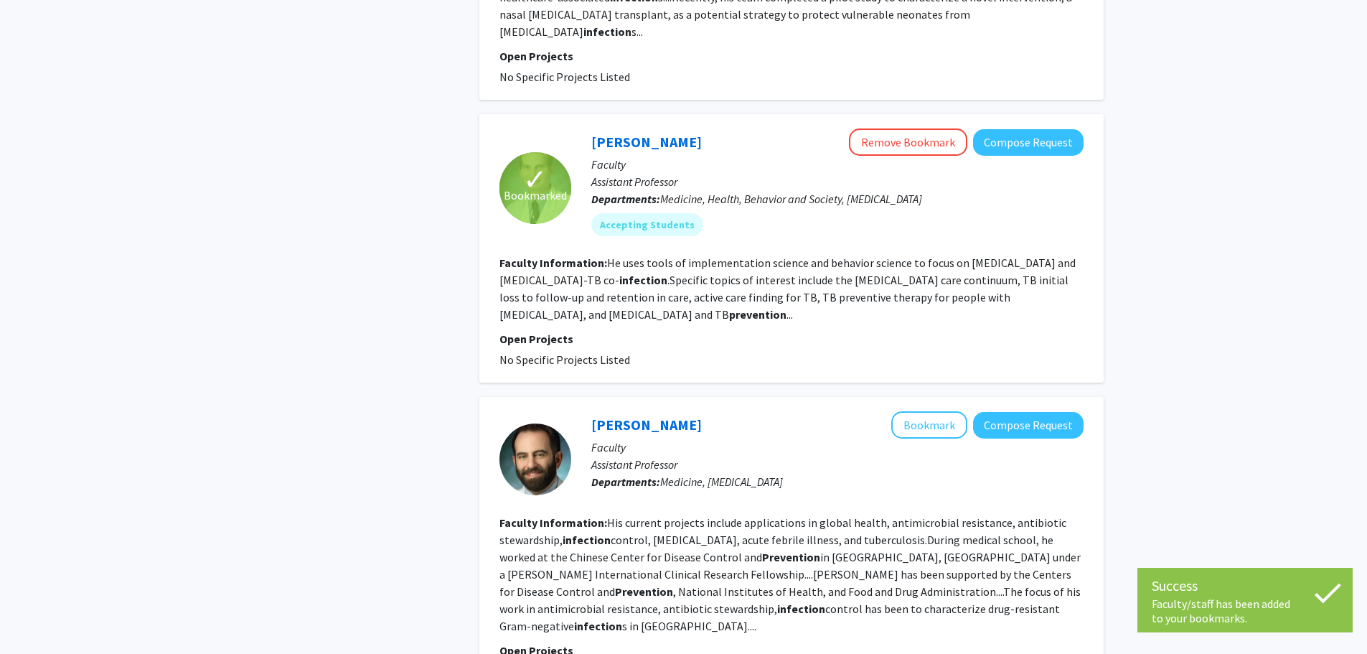
scroll to position [2296, 0]
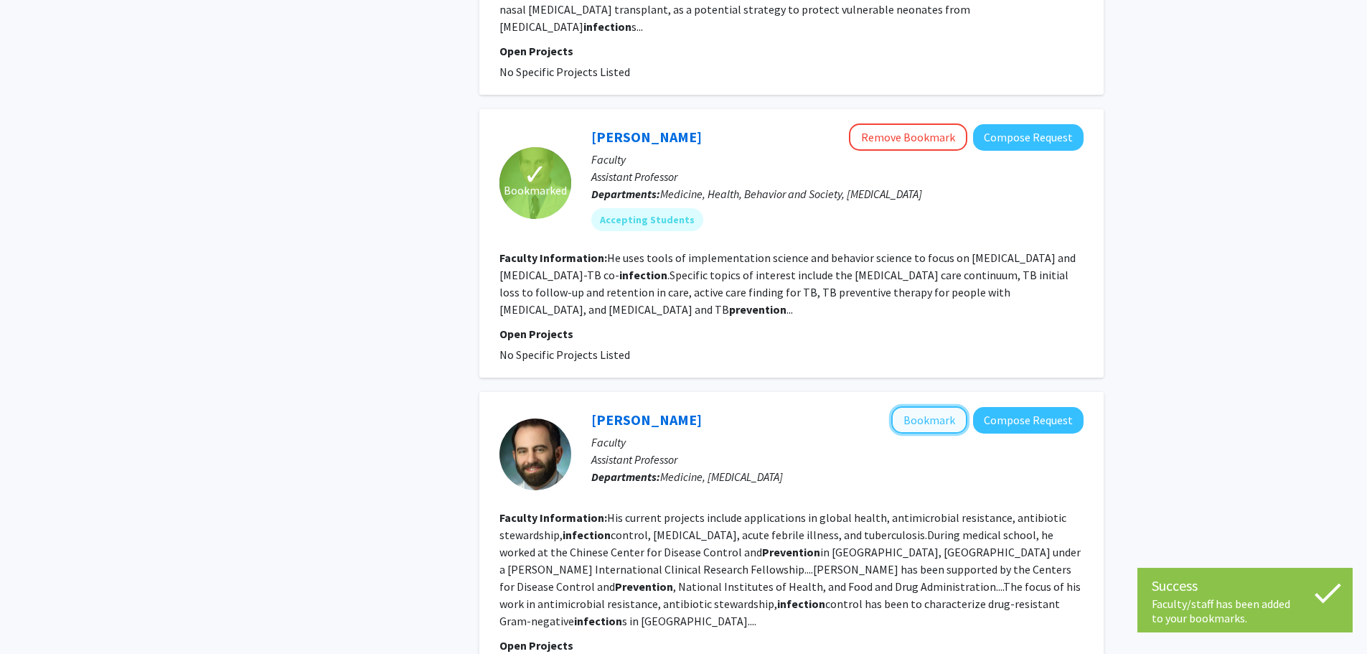
click at [921, 406] on button "Bookmark" at bounding box center [929, 419] width 76 height 27
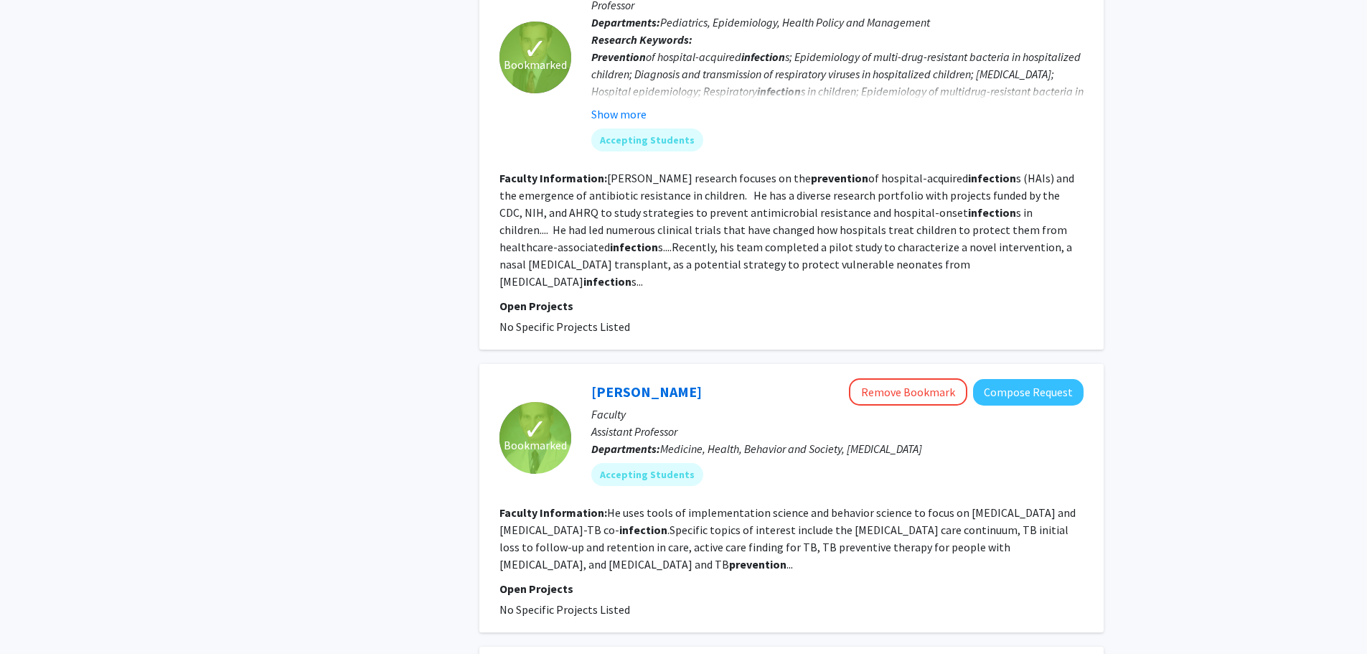
scroll to position [1986, 0]
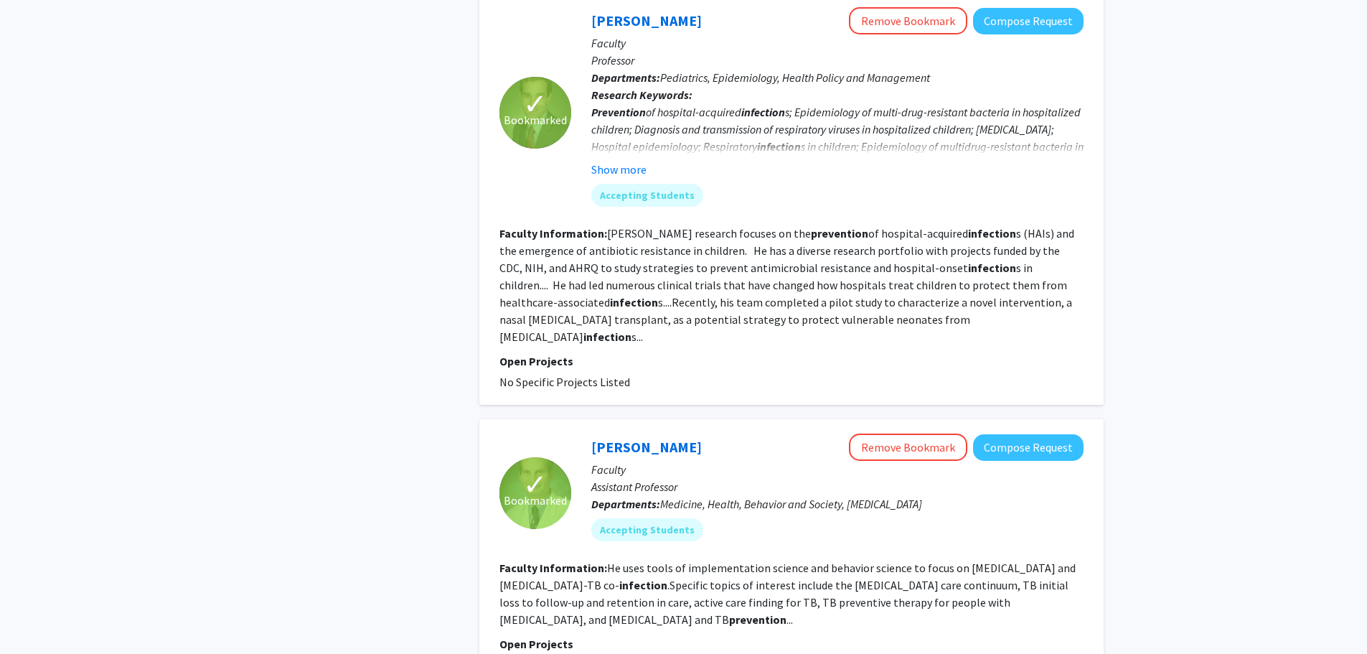
drag, startPoint x: 847, startPoint y: 382, endPoint x: 945, endPoint y: 380, distance: 98.3
click at [945, 495] on p "Departments: Medicine, Health, Behavior and Society, Infectious Diseases" at bounding box center [837, 503] width 492 height 17
copy span "Infectious Diseases"
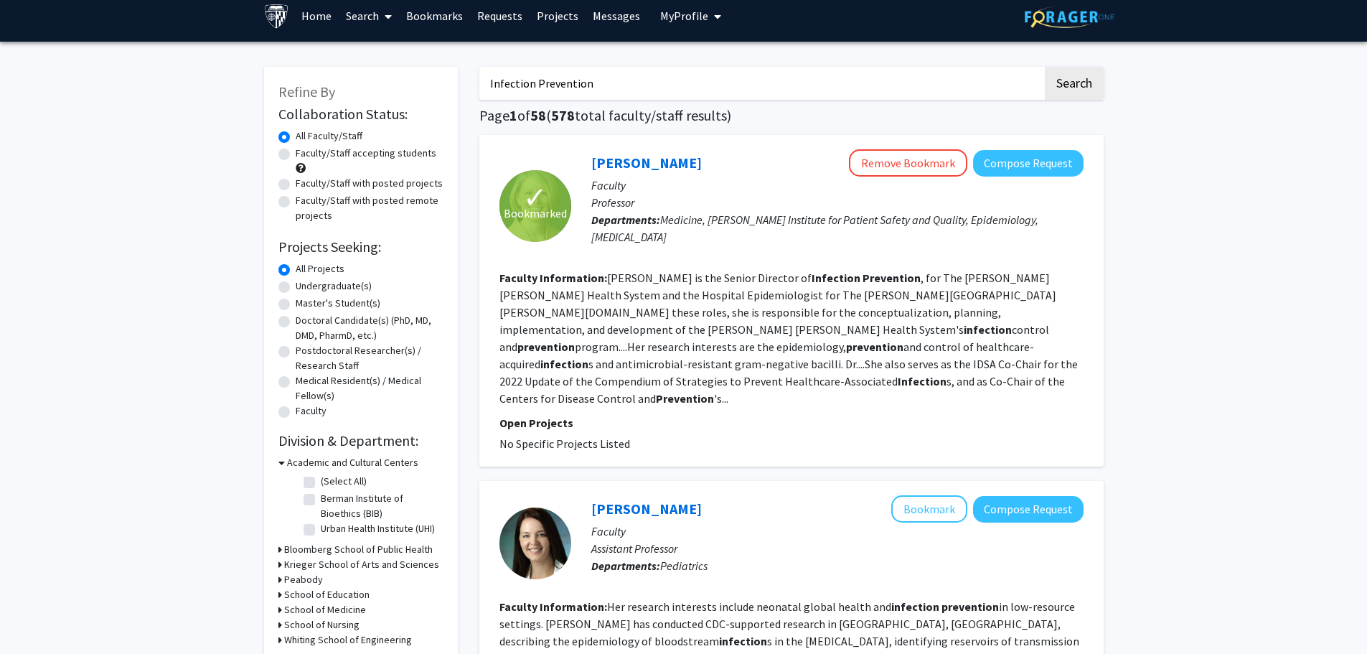
scroll to position [0, 0]
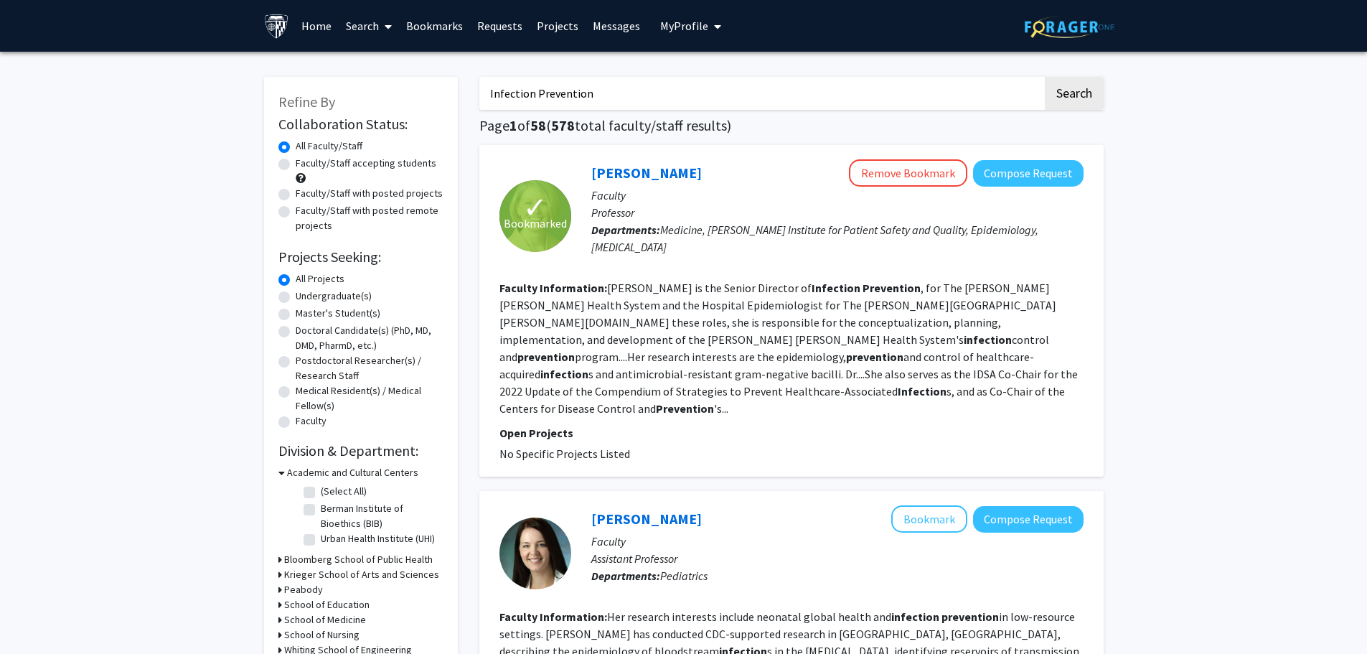
drag, startPoint x: 597, startPoint y: 93, endPoint x: 317, endPoint y: 85, distance: 279.9
paste input "us Diseases"
type input "Infectious Diseases"
click at [1045, 77] on button "Search" at bounding box center [1074, 93] width 59 height 33
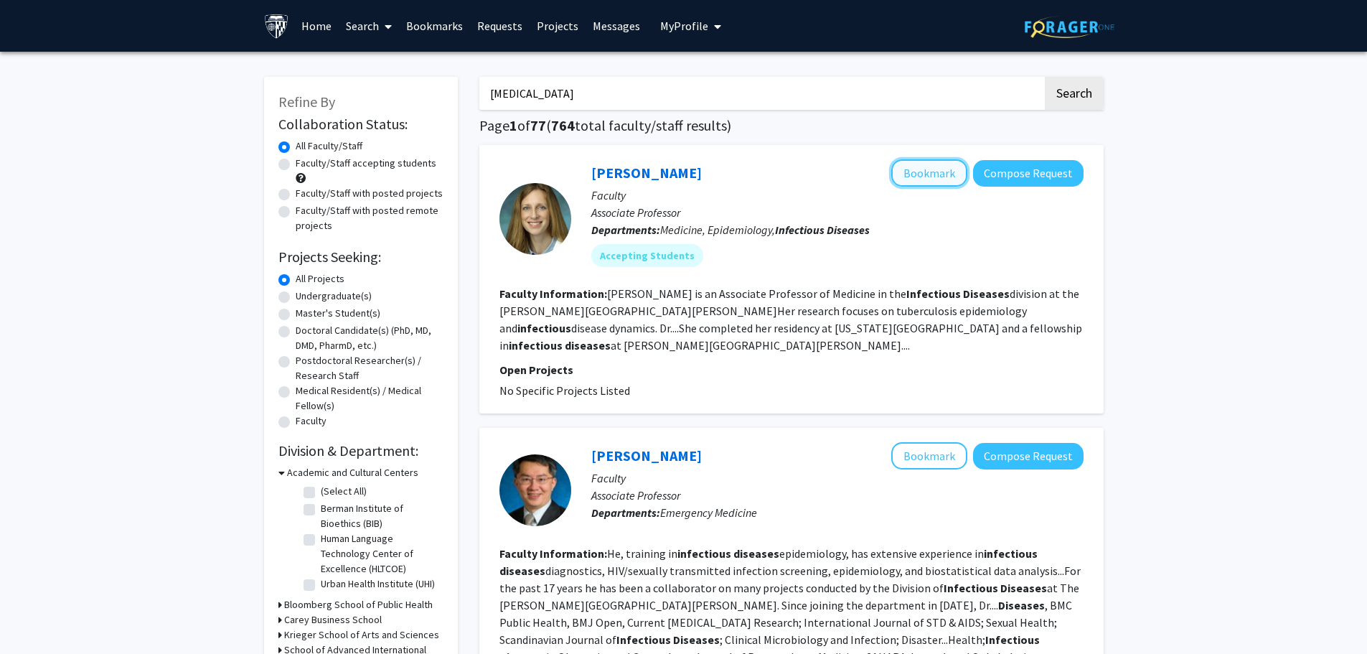
click at [916, 172] on button "Bookmark" at bounding box center [929, 172] width 76 height 27
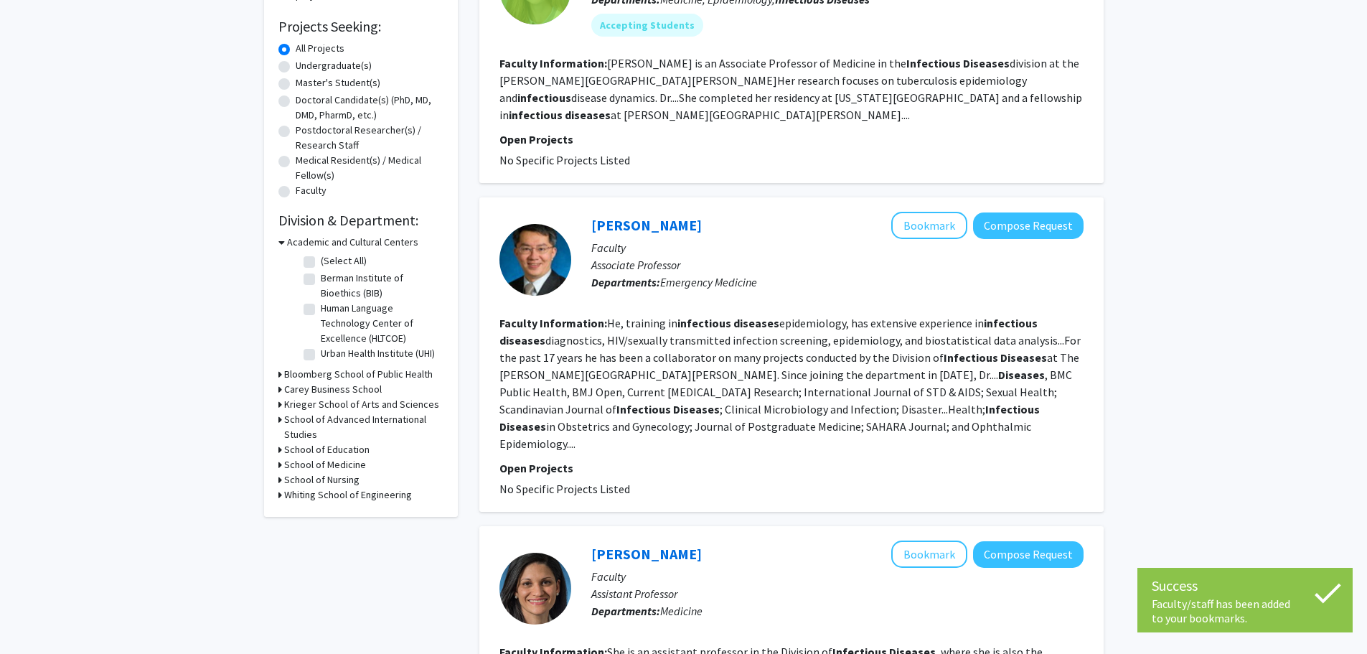
scroll to position [287, 0]
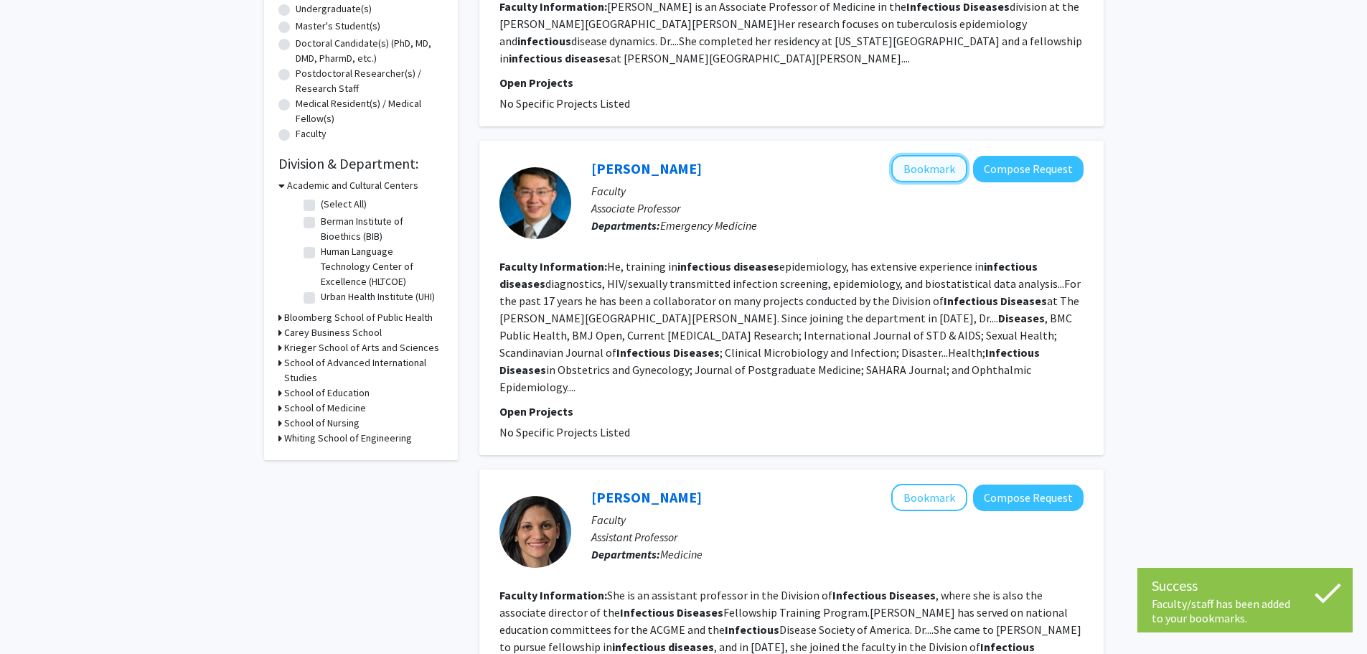
click at [920, 167] on button "Bookmark" at bounding box center [929, 168] width 76 height 27
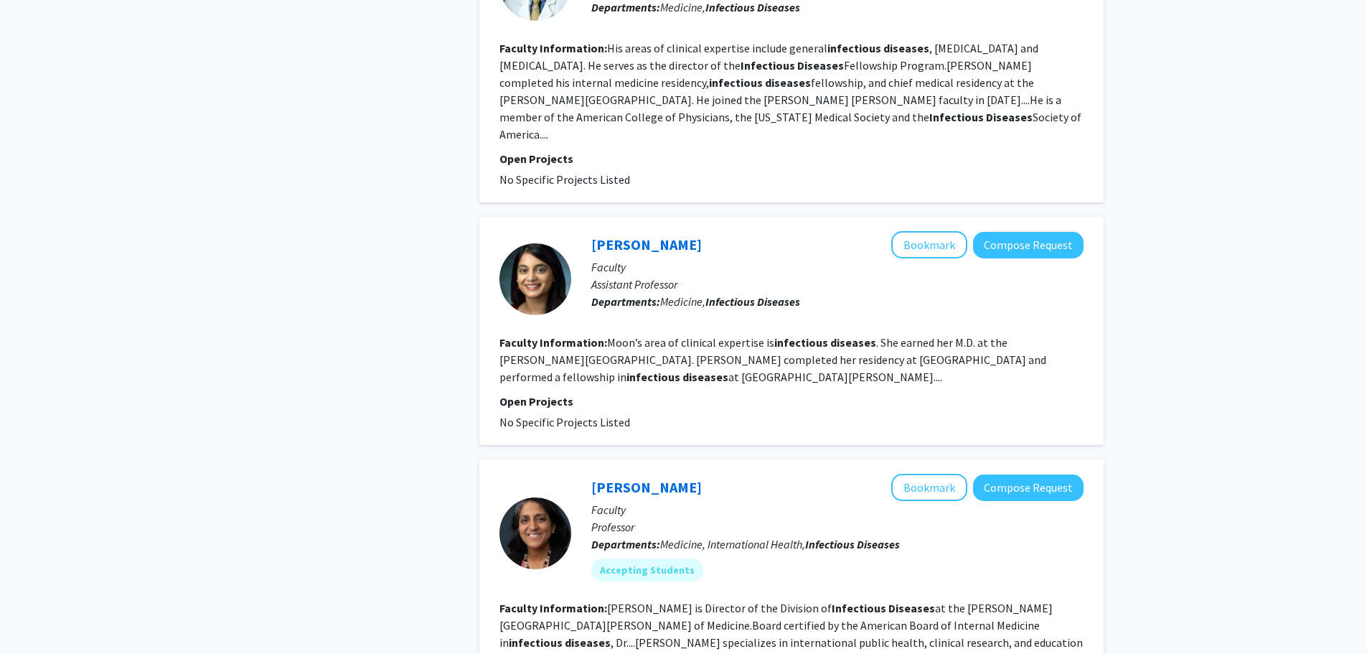
scroll to position [1865, 0]
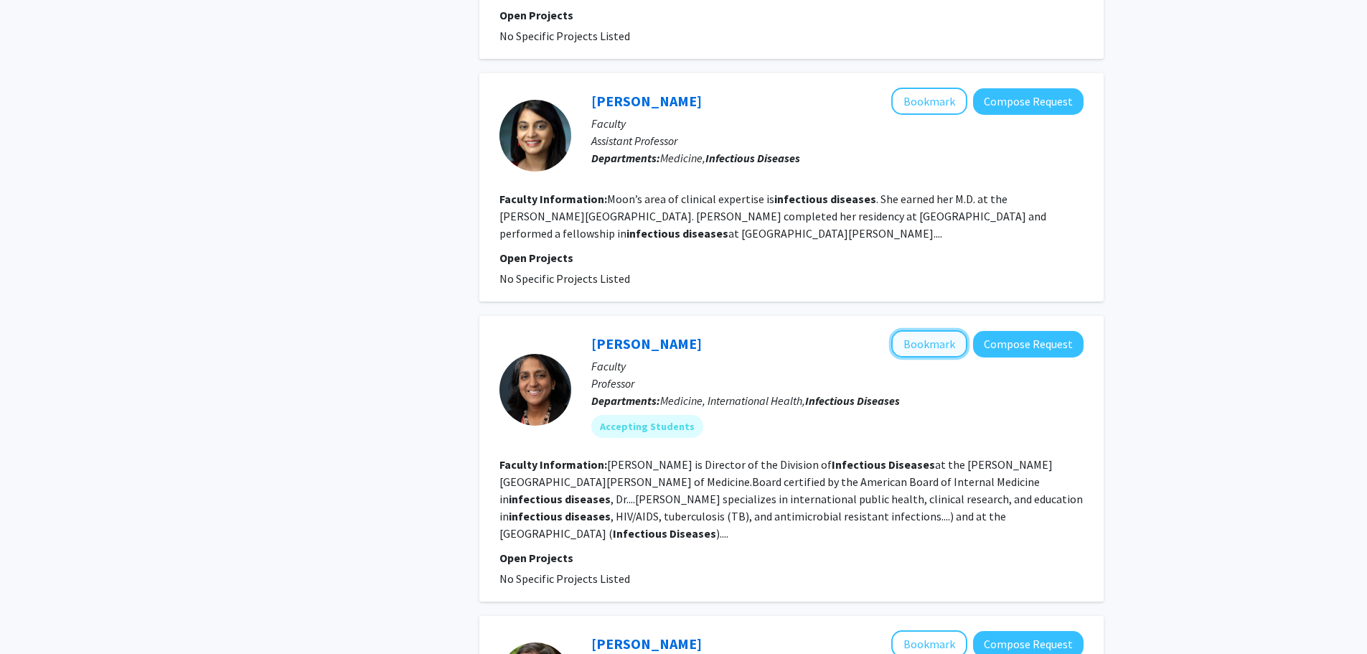
click at [941, 330] on button "Bookmark" at bounding box center [929, 343] width 76 height 27
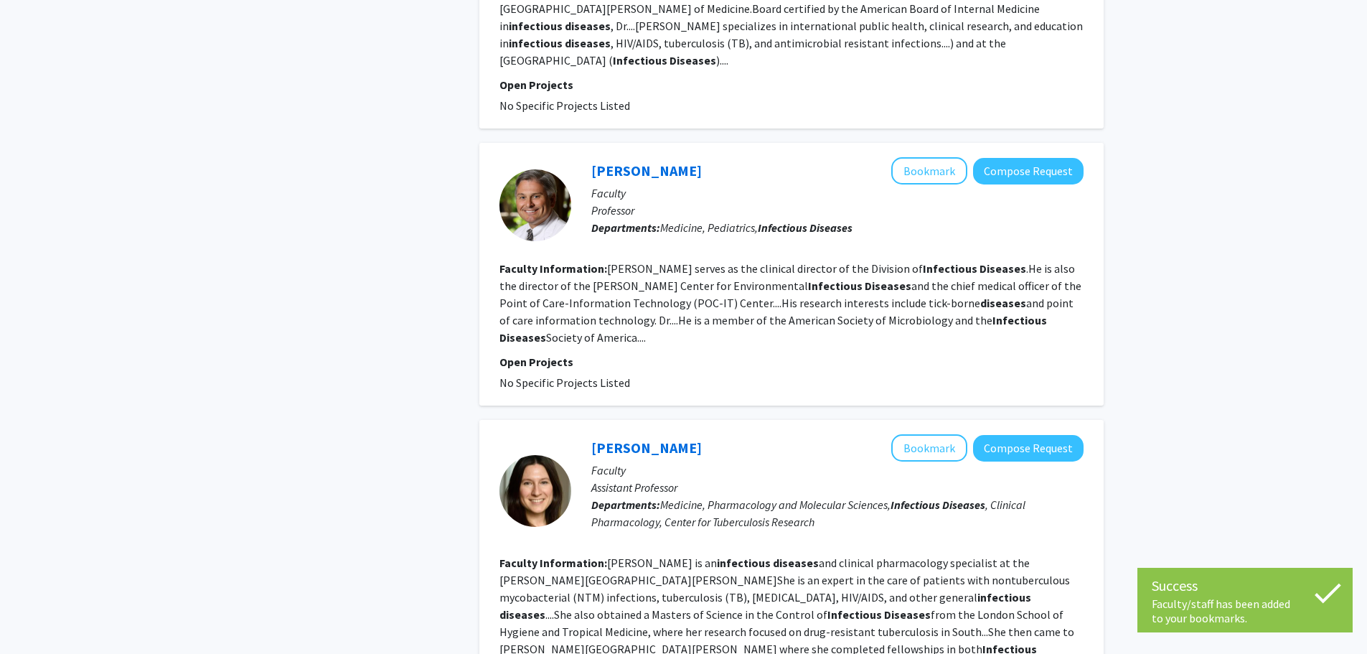
scroll to position [2009, 0]
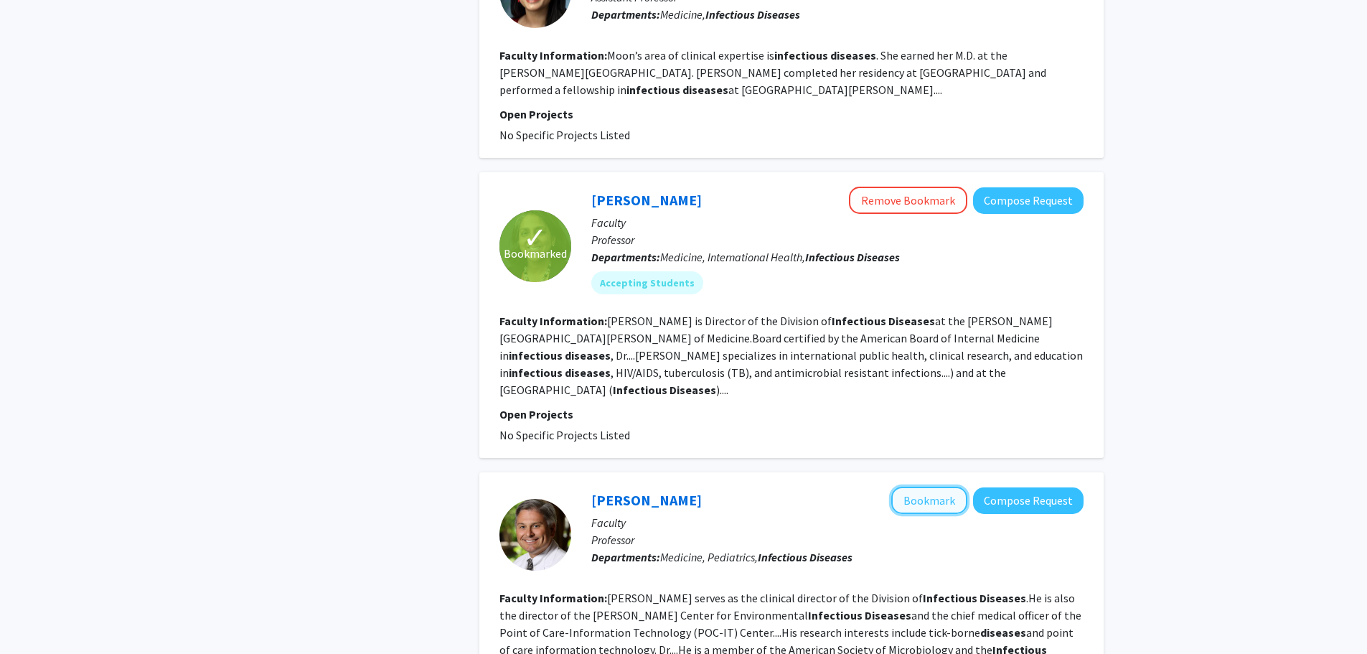
click at [918, 486] on button "Bookmark" at bounding box center [929, 499] width 76 height 27
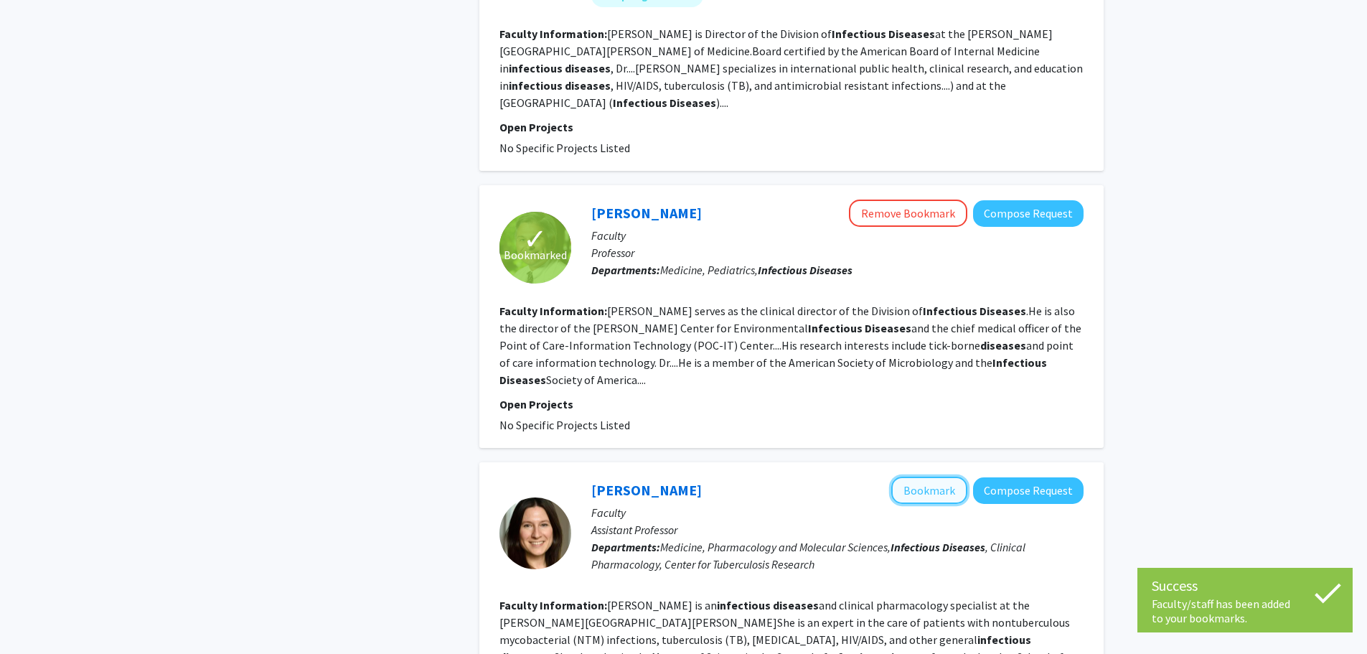
click at [918, 476] on button "Bookmark" at bounding box center [929, 489] width 76 height 27
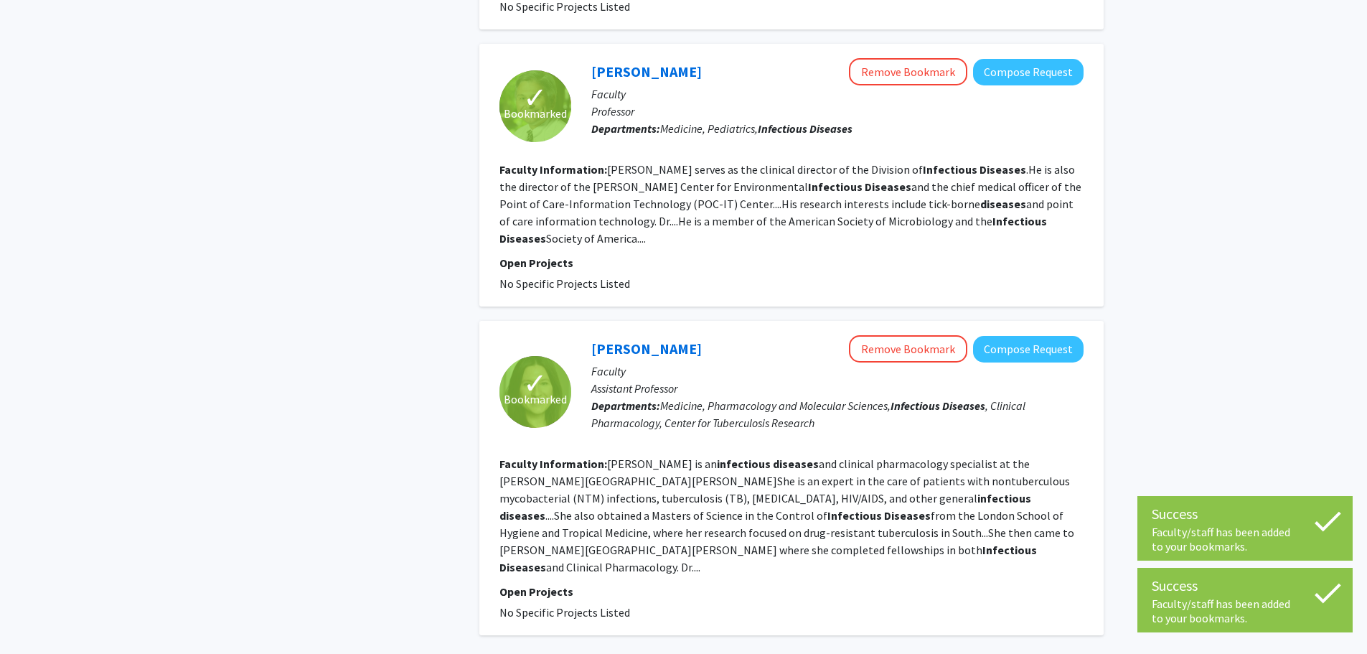
scroll to position [2456, 0]
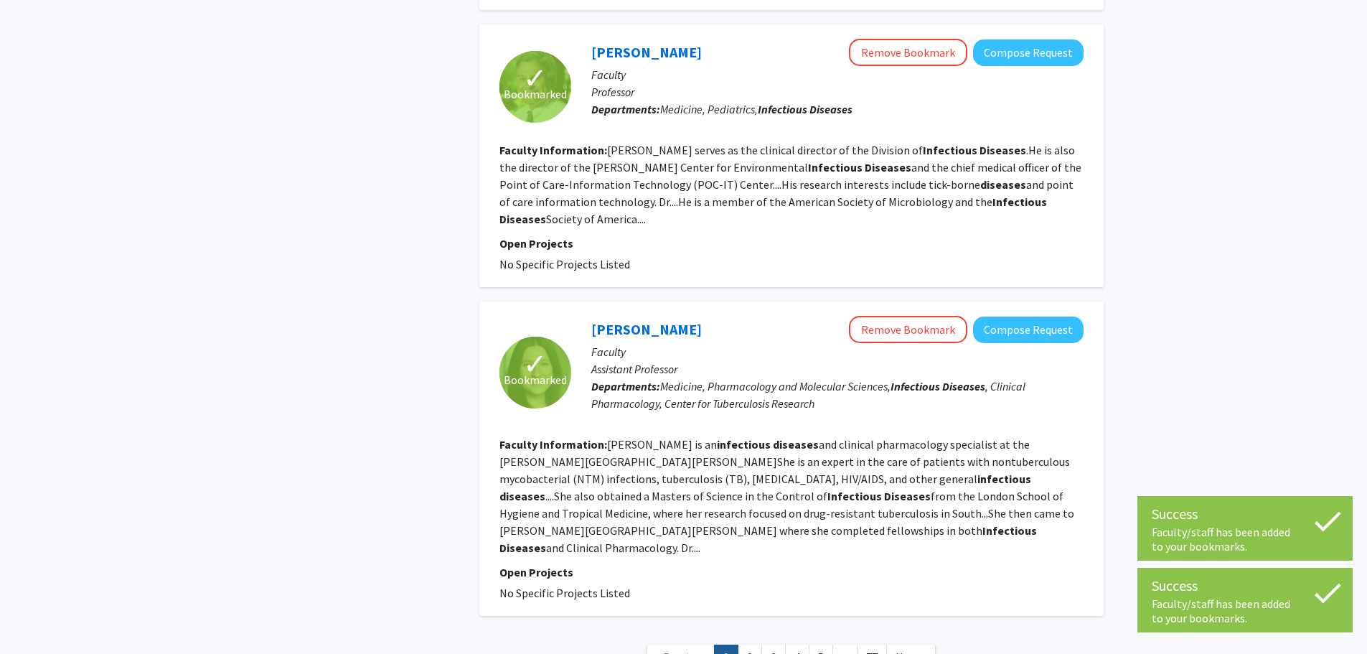
click at [743, 644] on link "2" at bounding box center [750, 656] width 24 height 25
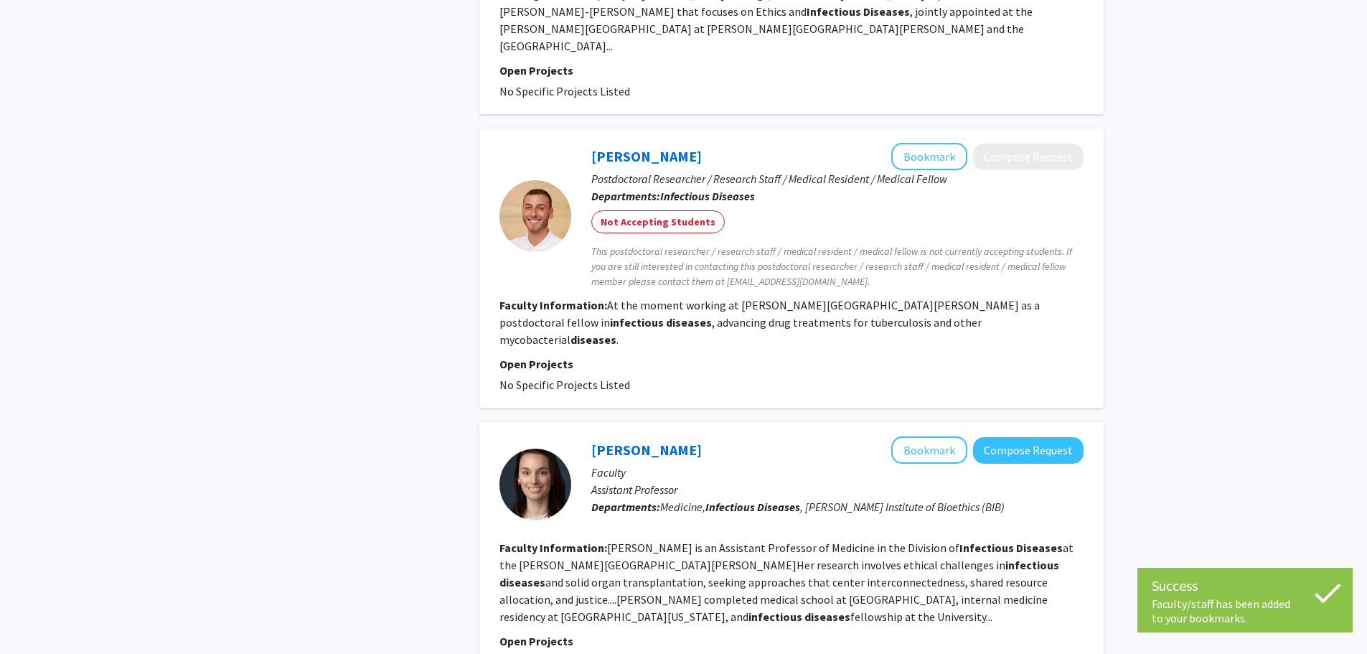
scroll to position [2370, 0]
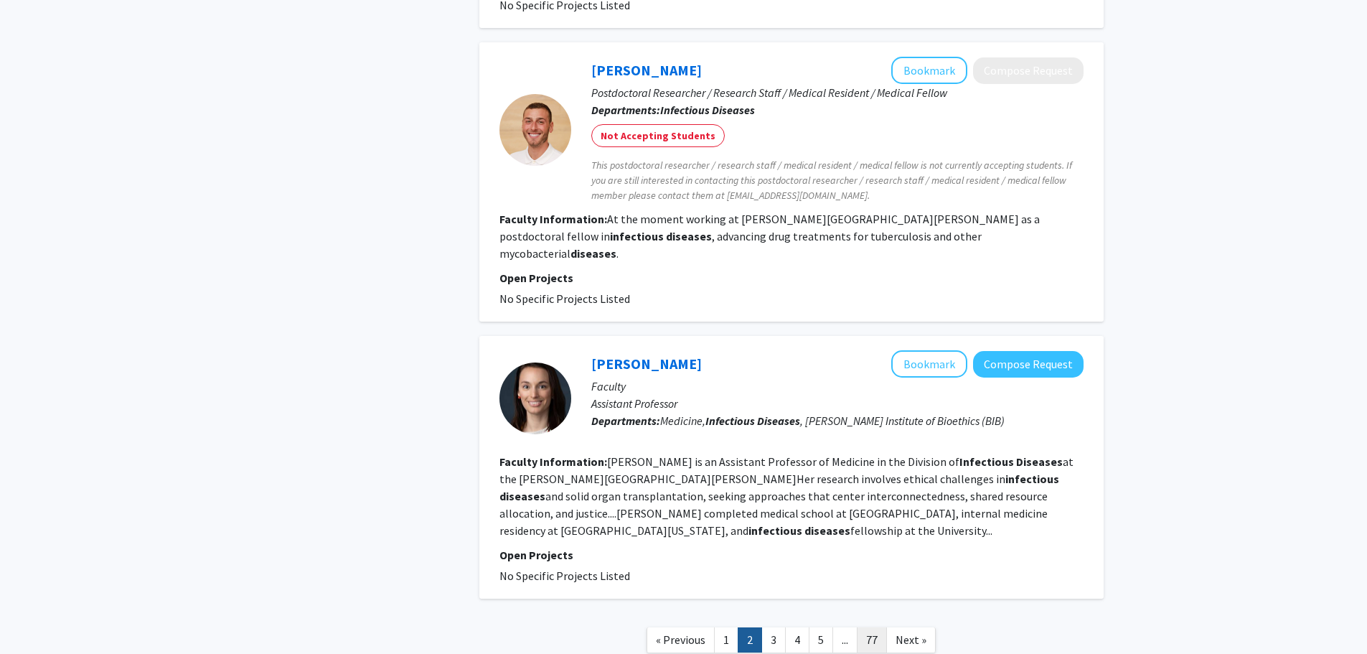
click at [866, 627] on link "77" at bounding box center [872, 639] width 30 height 25
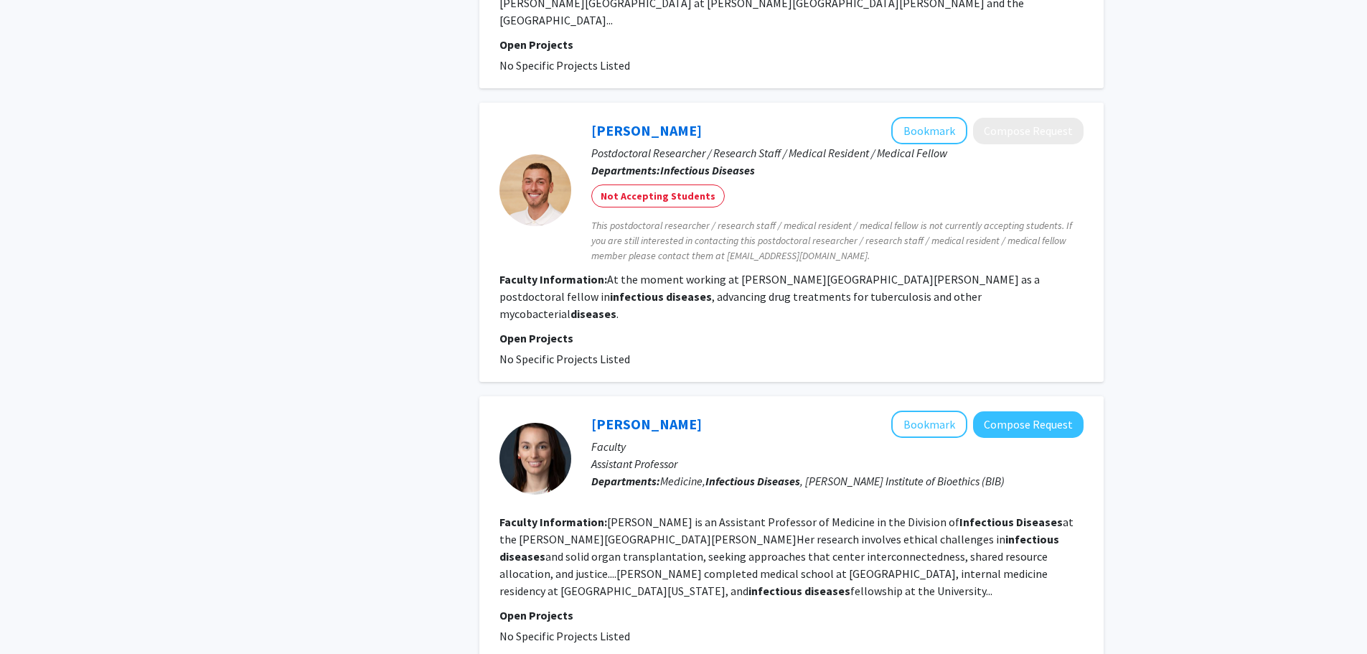
scroll to position [2370, 0]
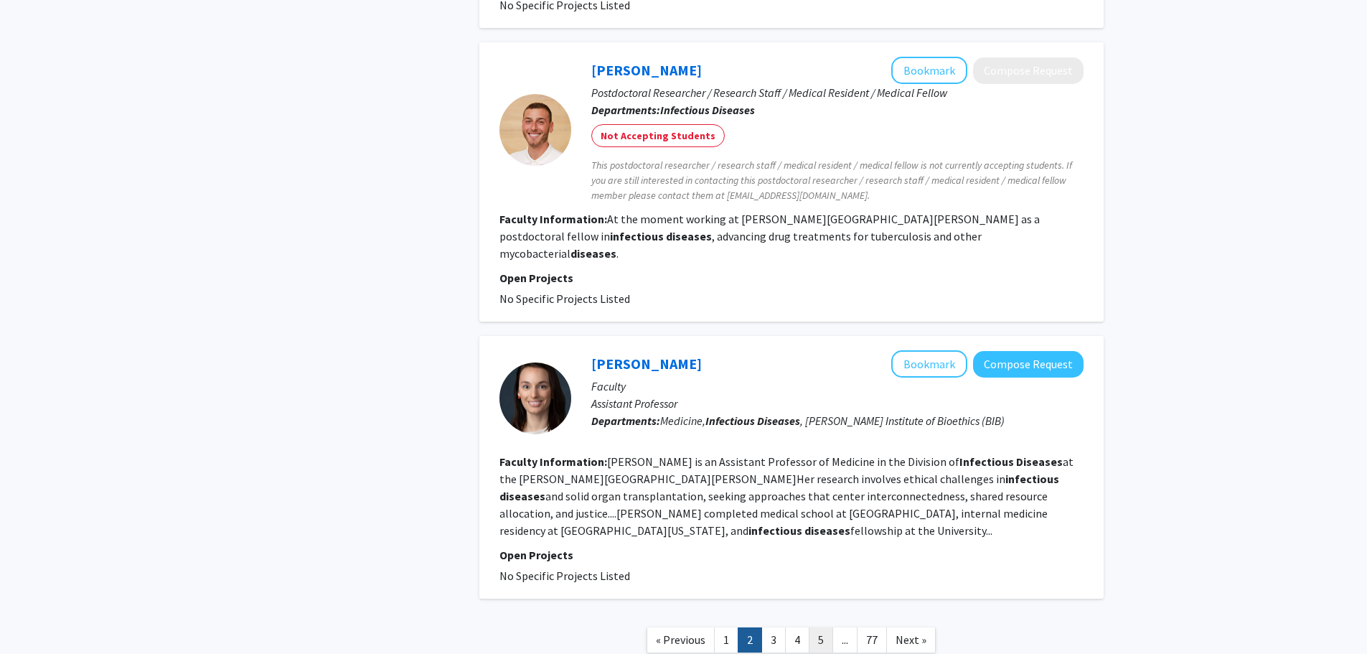
click at [824, 627] on link "5" at bounding box center [821, 639] width 24 height 25
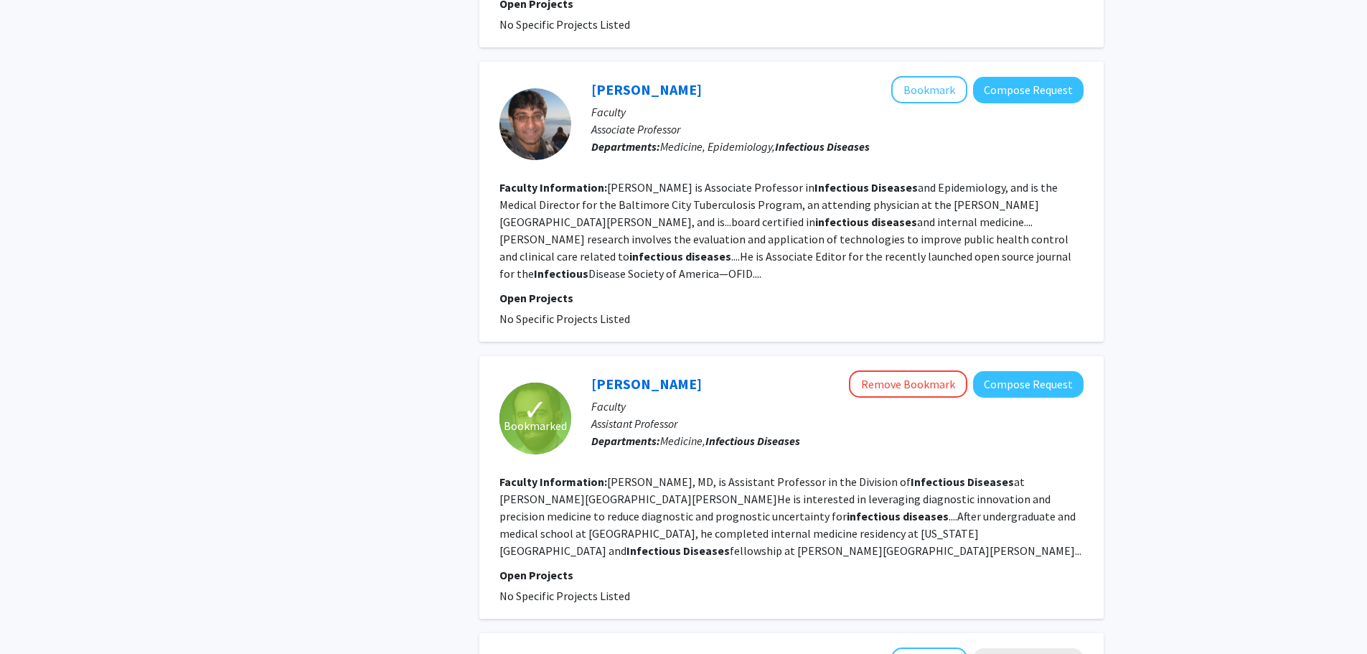
scroll to position [1291, 0]
